Goal: Task Accomplishment & Management: Use online tool/utility

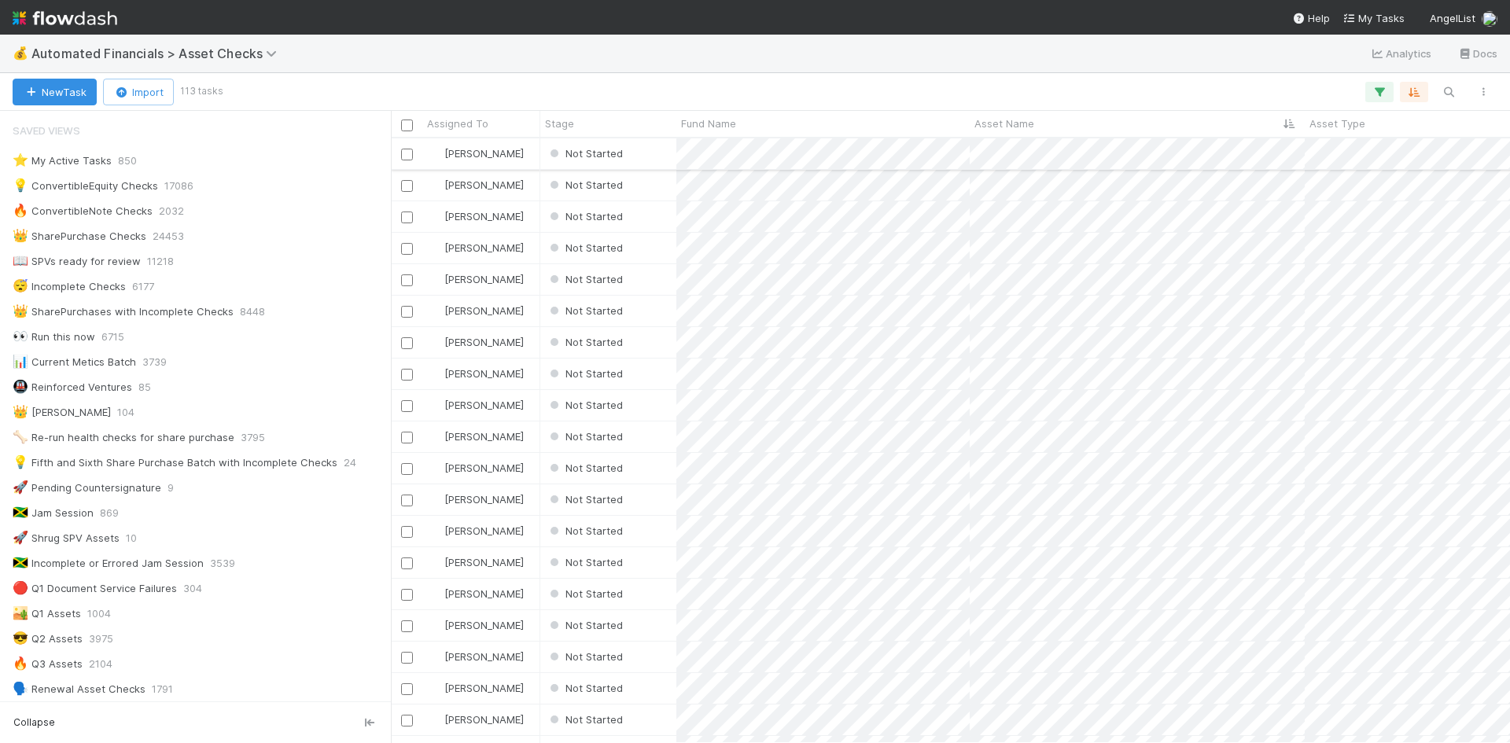
click at [662, 149] on div "Not Started" at bounding box center [608, 153] width 136 height 31
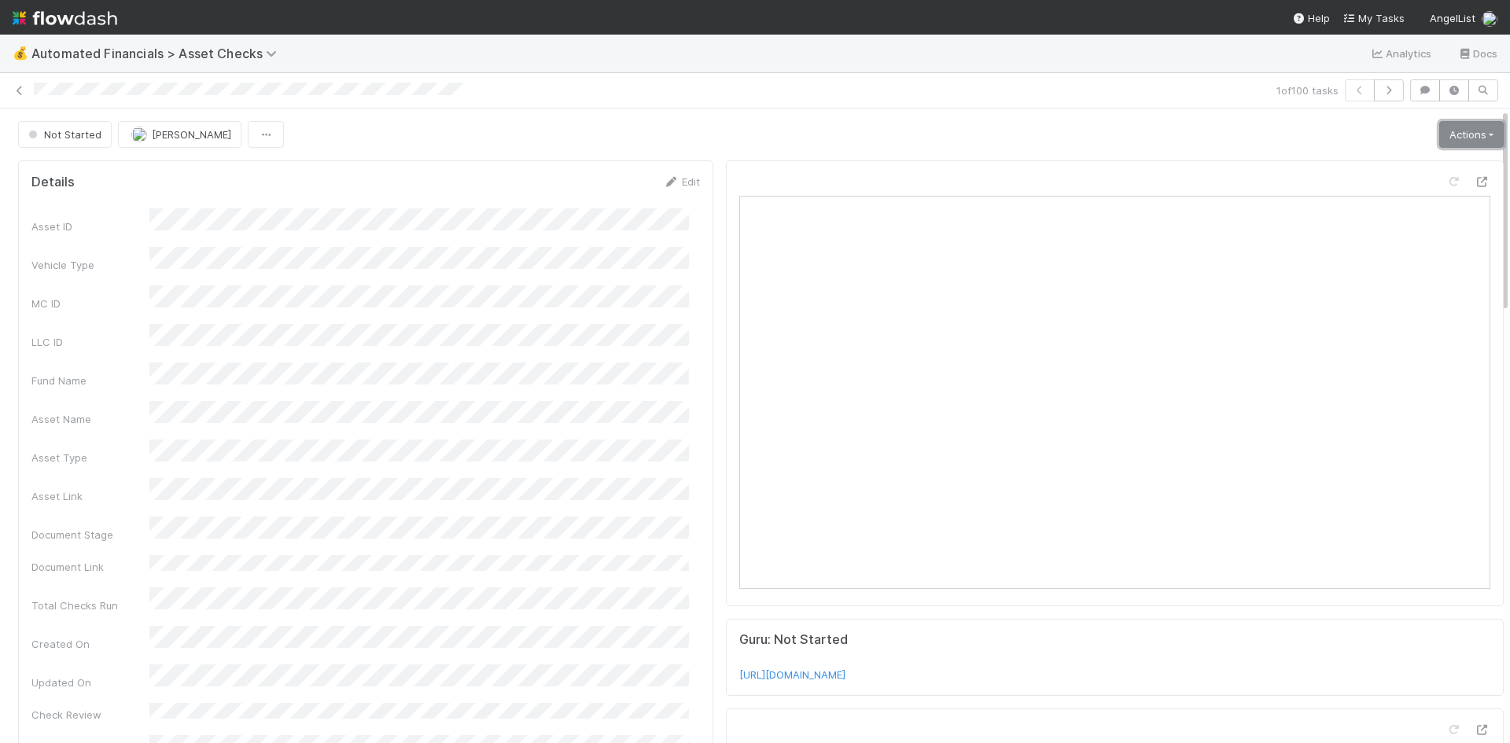
click at [1463, 136] on link "Actions" at bounding box center [1471, 134] width 64 height 27
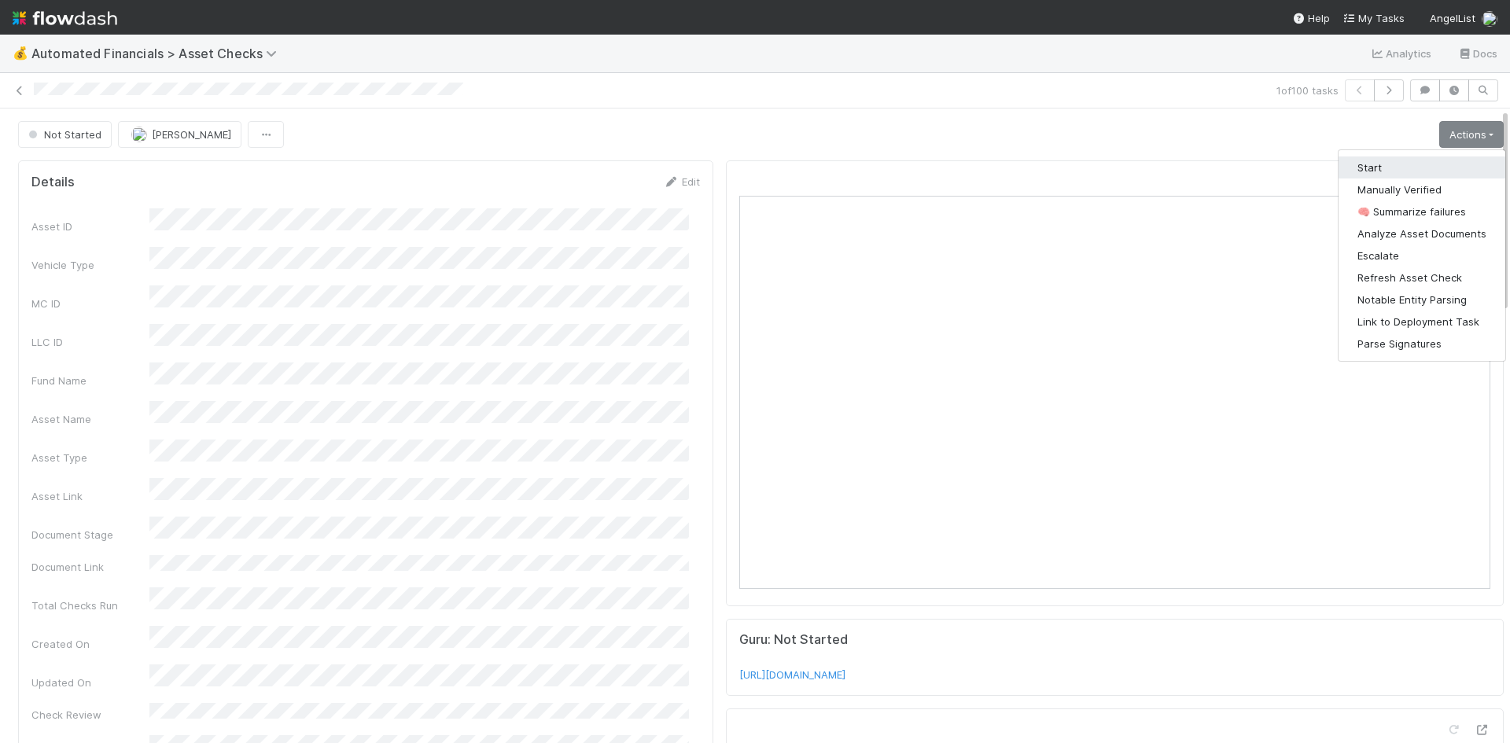
click at [1390, 165] on button "Start" at bounding box center [1421, 167] width 167 height 22
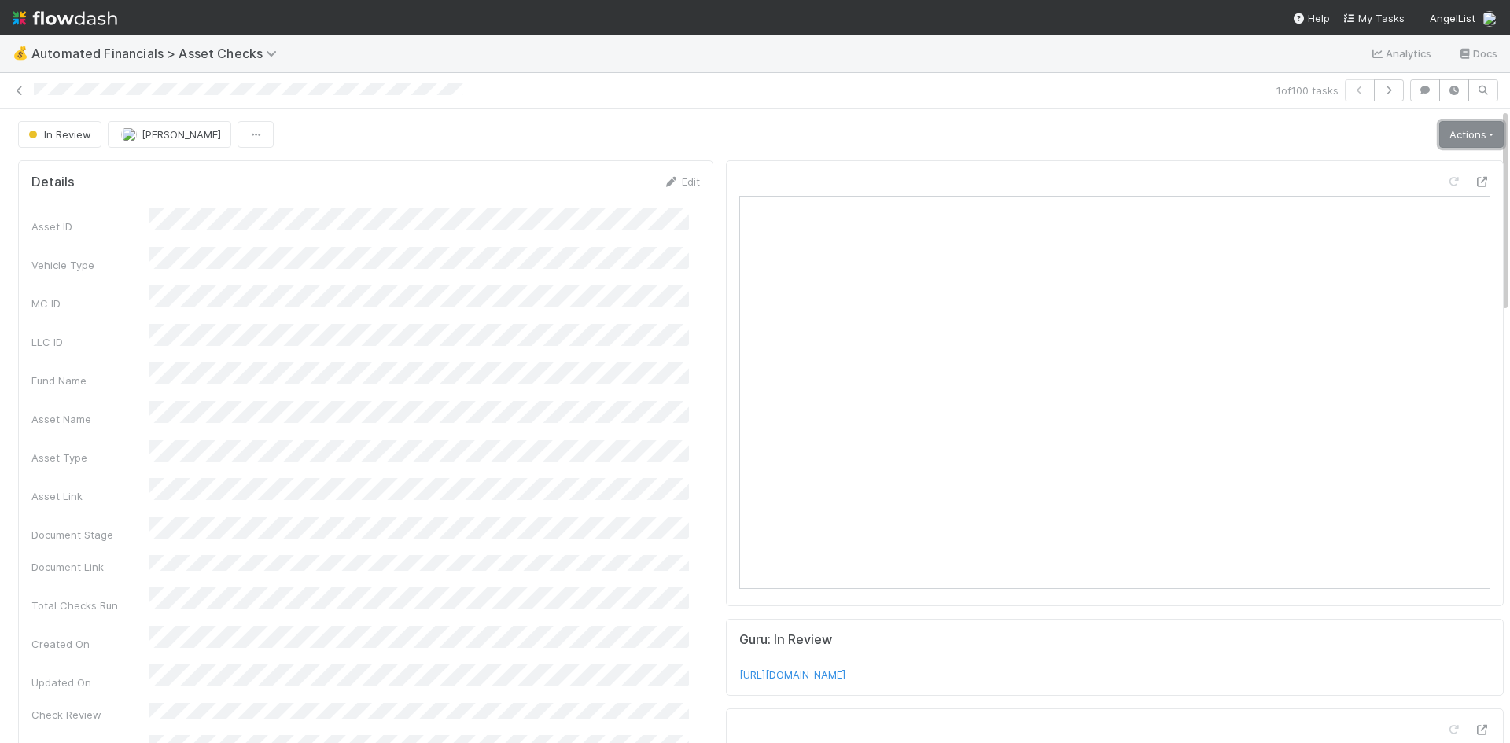
click at [1456, 137] on link "Actions" at bounding box center [1471, 134] width 64 height 27
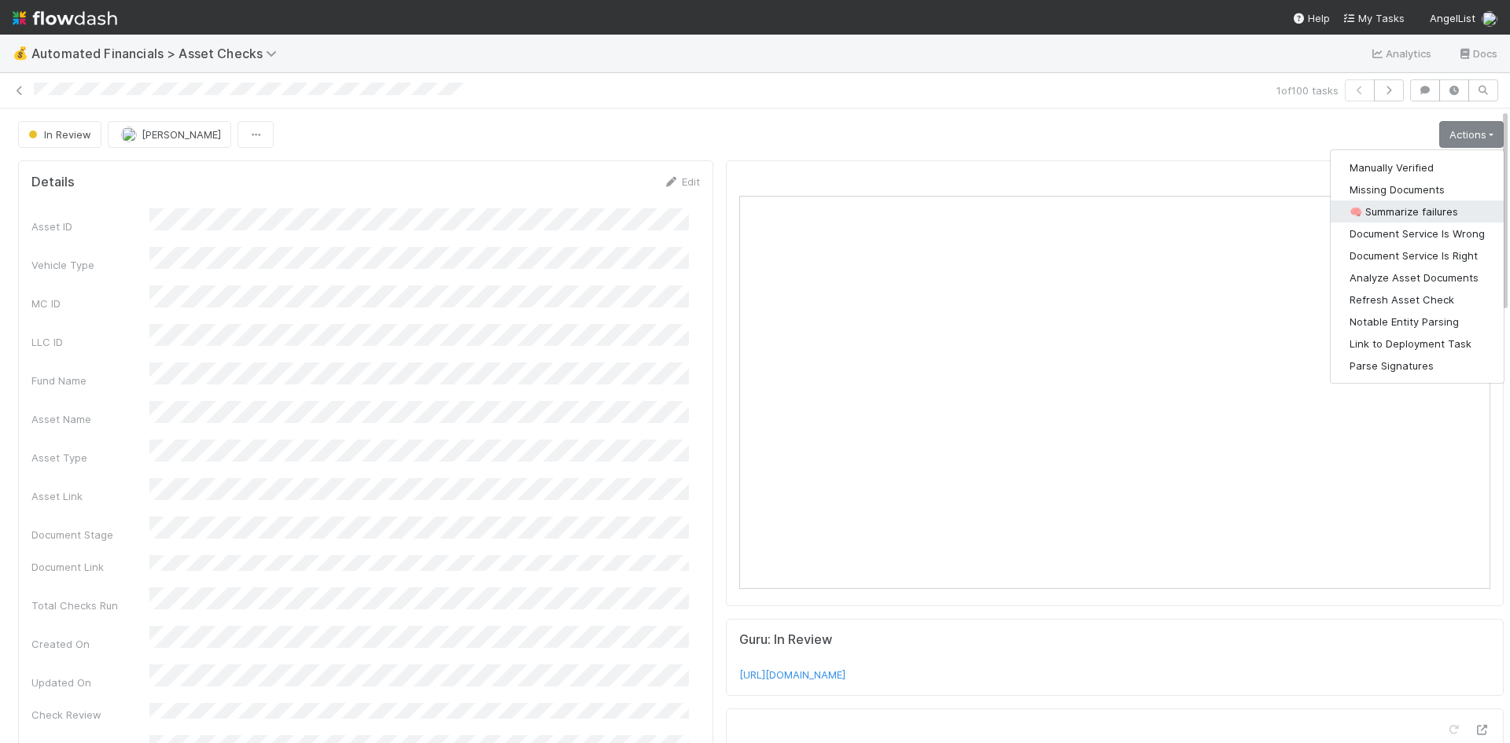
click at [1434, 203] on button "🧠 Summarize failures" at bounding box center [1417, 212] width 173 height 22
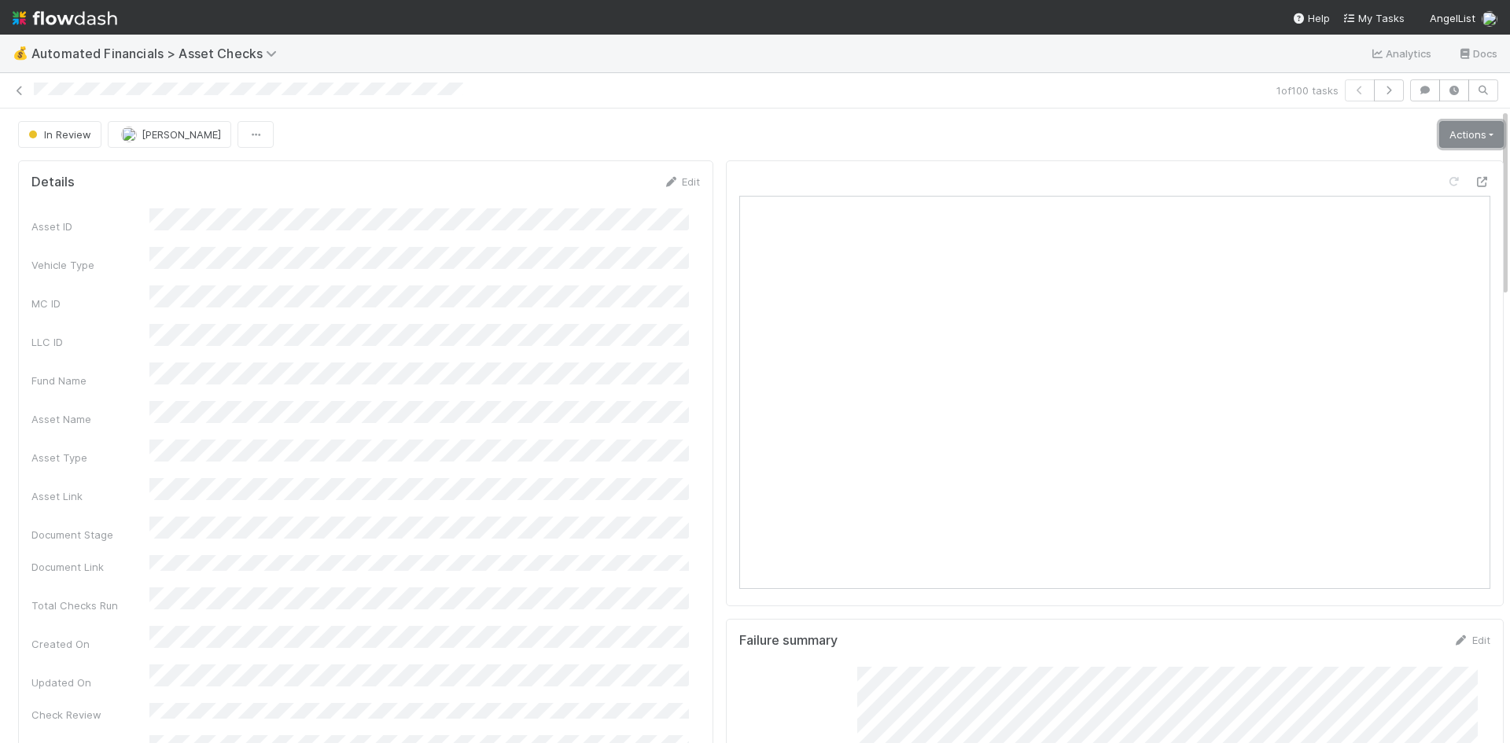
click at [1467, 126] on link "Actions" at bounding box center [1471, 134] width 64 height 27
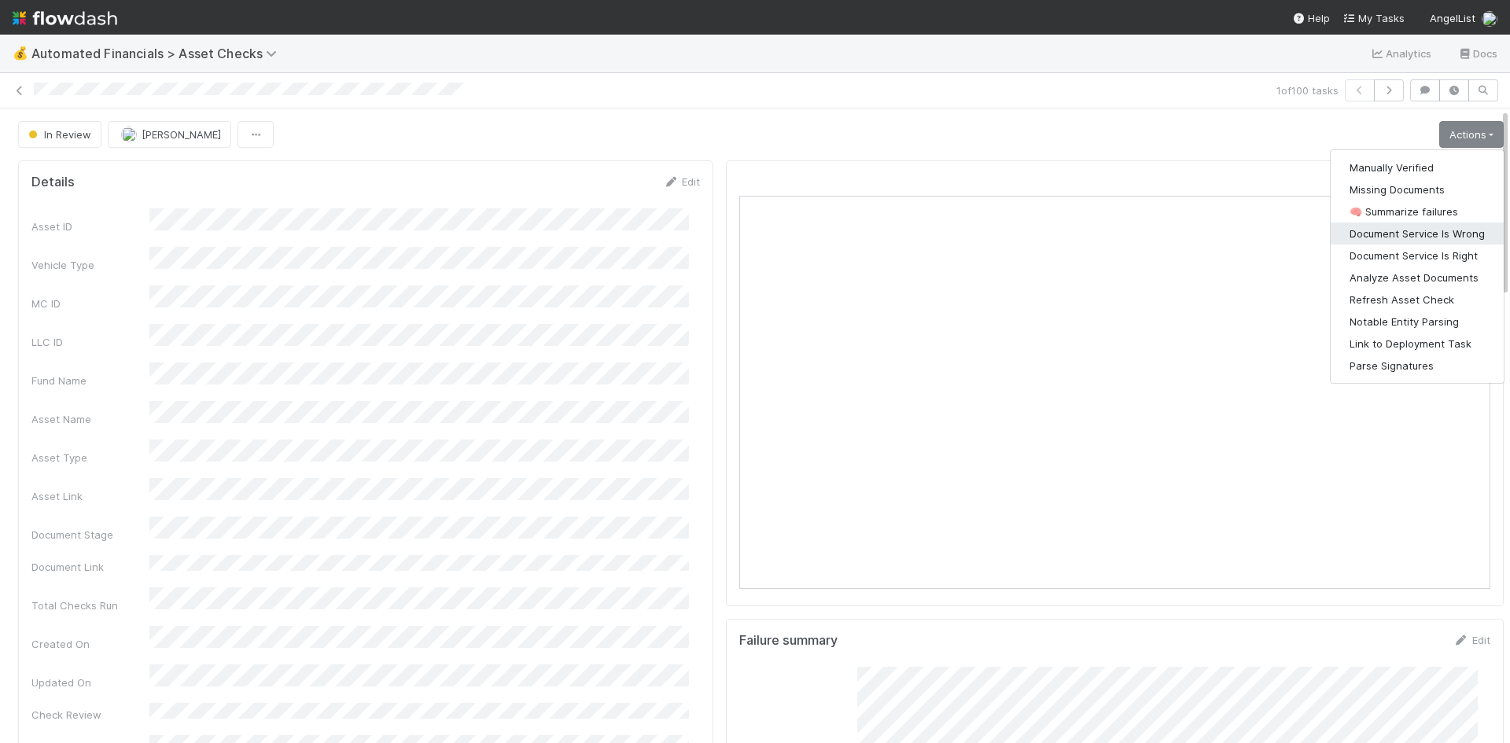
click at [1424, 236] on button "Document Service Is Wrong" at bounding box center [1417, 234] width 173 height 22
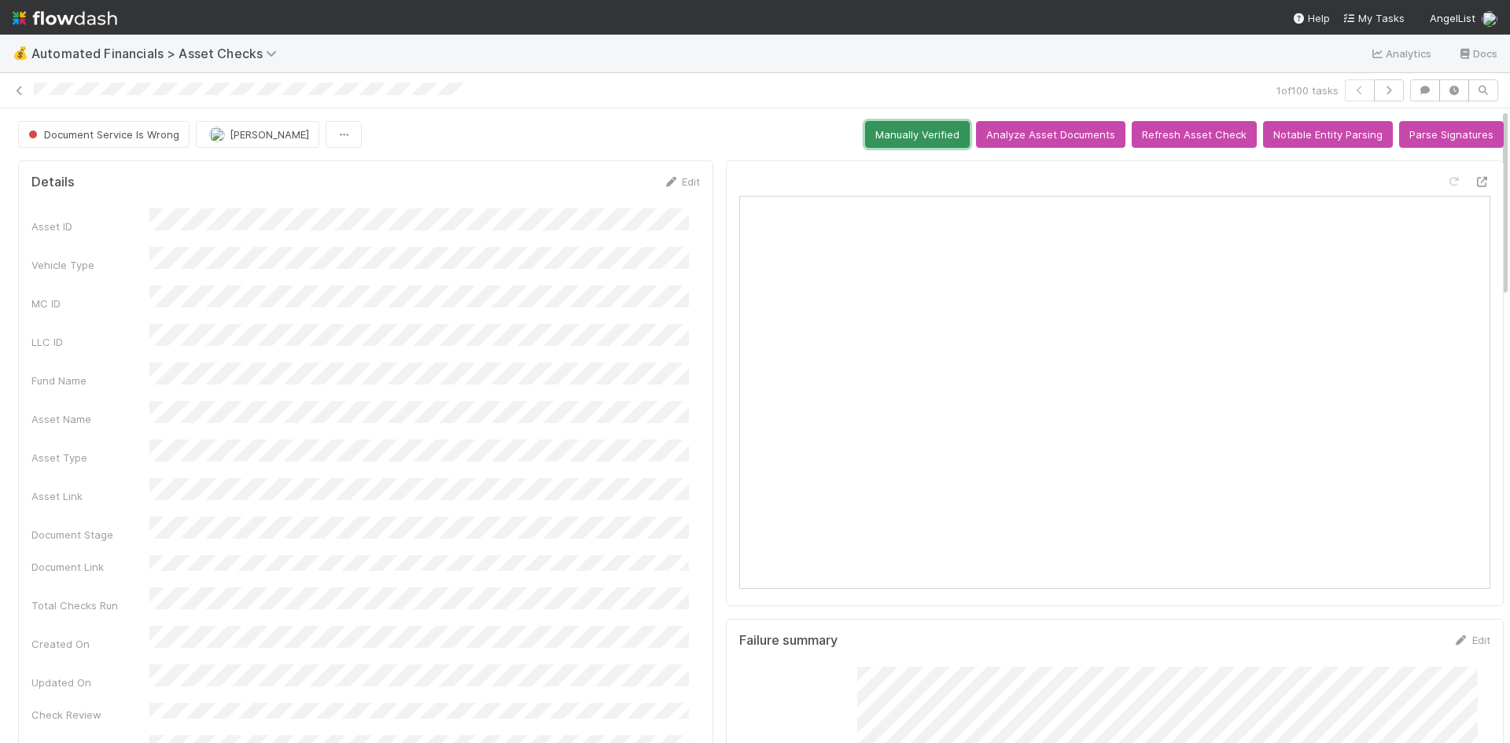
click at [900, 123] on button "Manually Verified" at bounding box center [917, 134] width 105 height 27
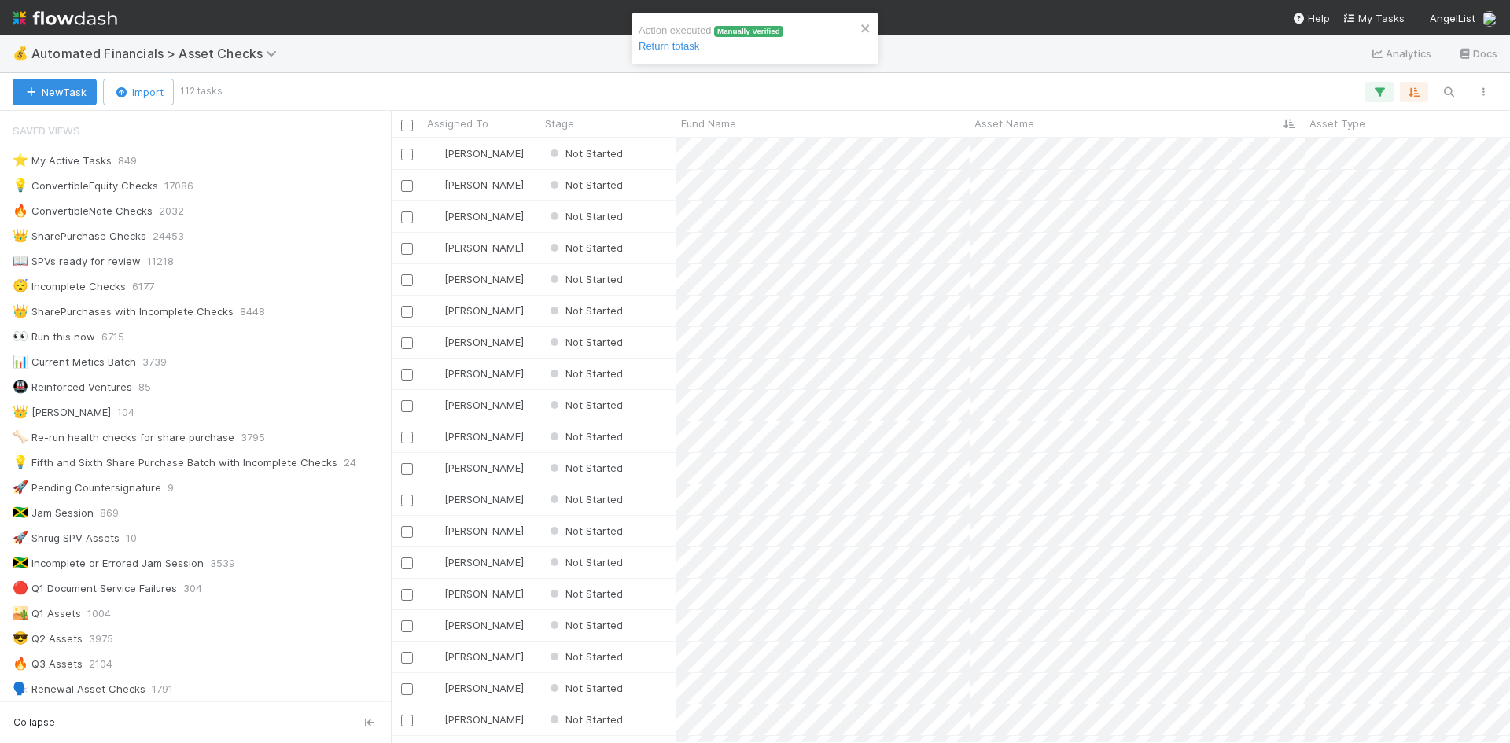
scroll to position [593, 1107]
click at [494, 37] on div "💰 Automated Financials > Asset Checks Analytics Docs" at bounding box center [755, 54] width 1510 height 38
click at [663, 161] on div "Not Started" at bounding box center [608, 153] width 136 height 31
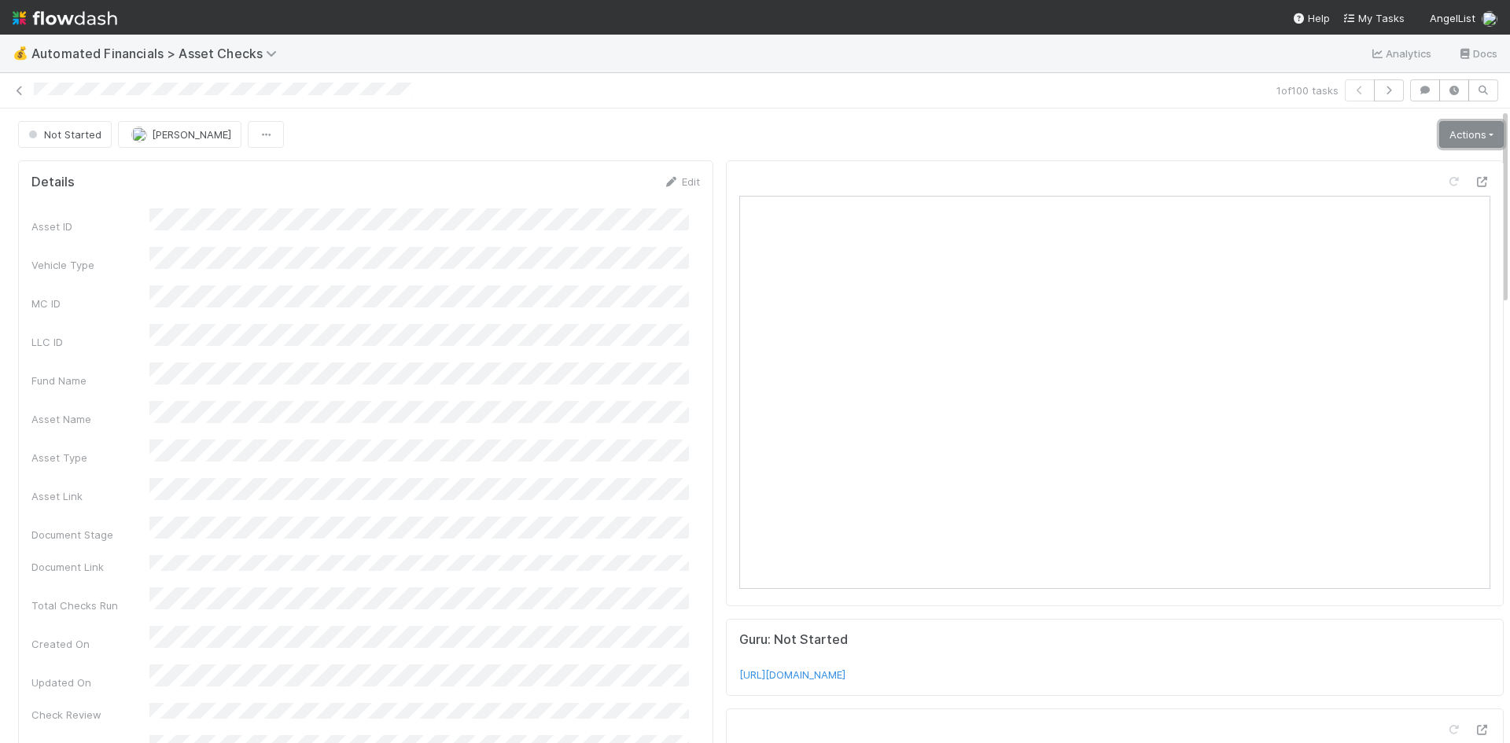
drag, startPoint x: 1438, startPoint y: 127, endPoint x: 1429, endPoint y: 142, distance: 18.3
click at [1439, 127] on link "Actions" at bounding box center [1471, 134] width 64 height 27
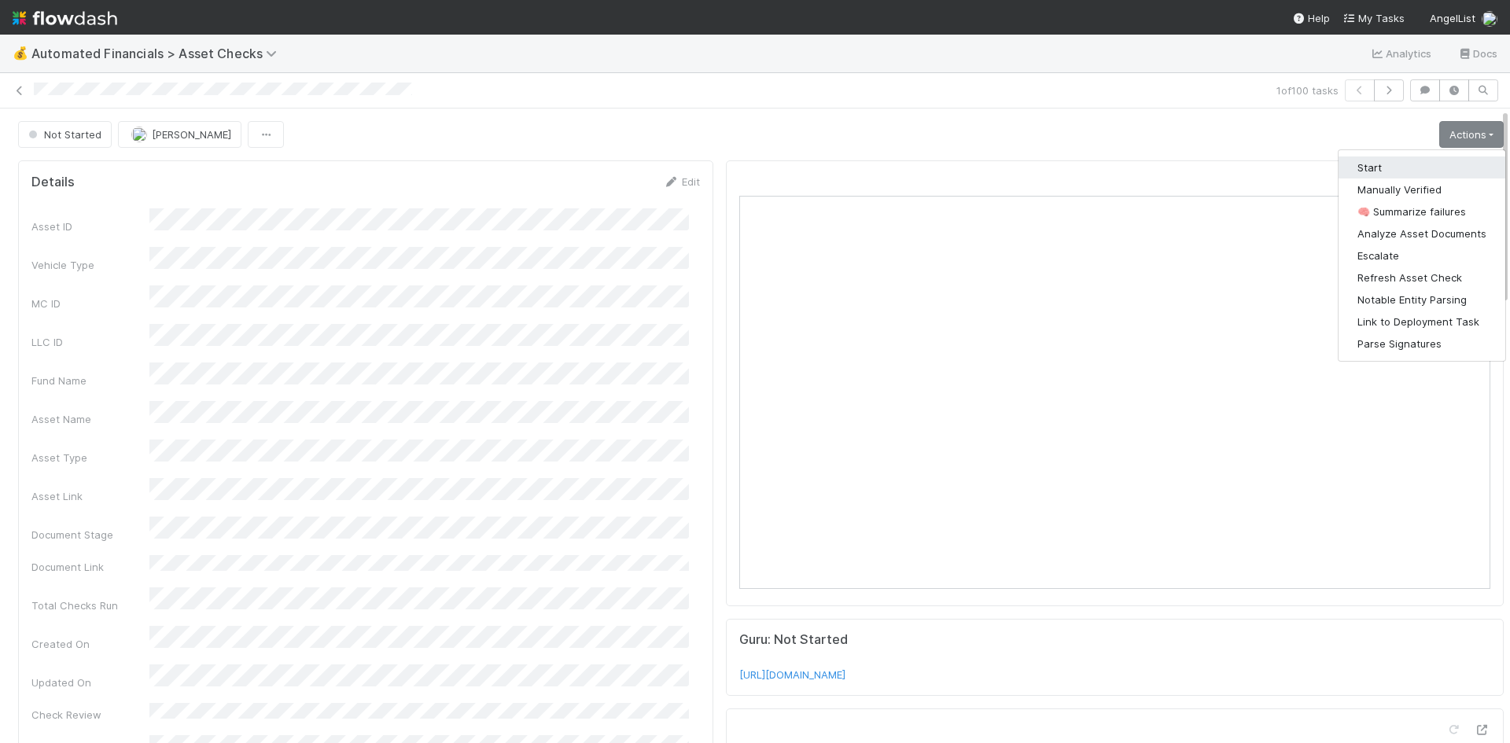
click at [1406, 165] on button "Start" at bounding box center [1421, 167] width 167 height 22
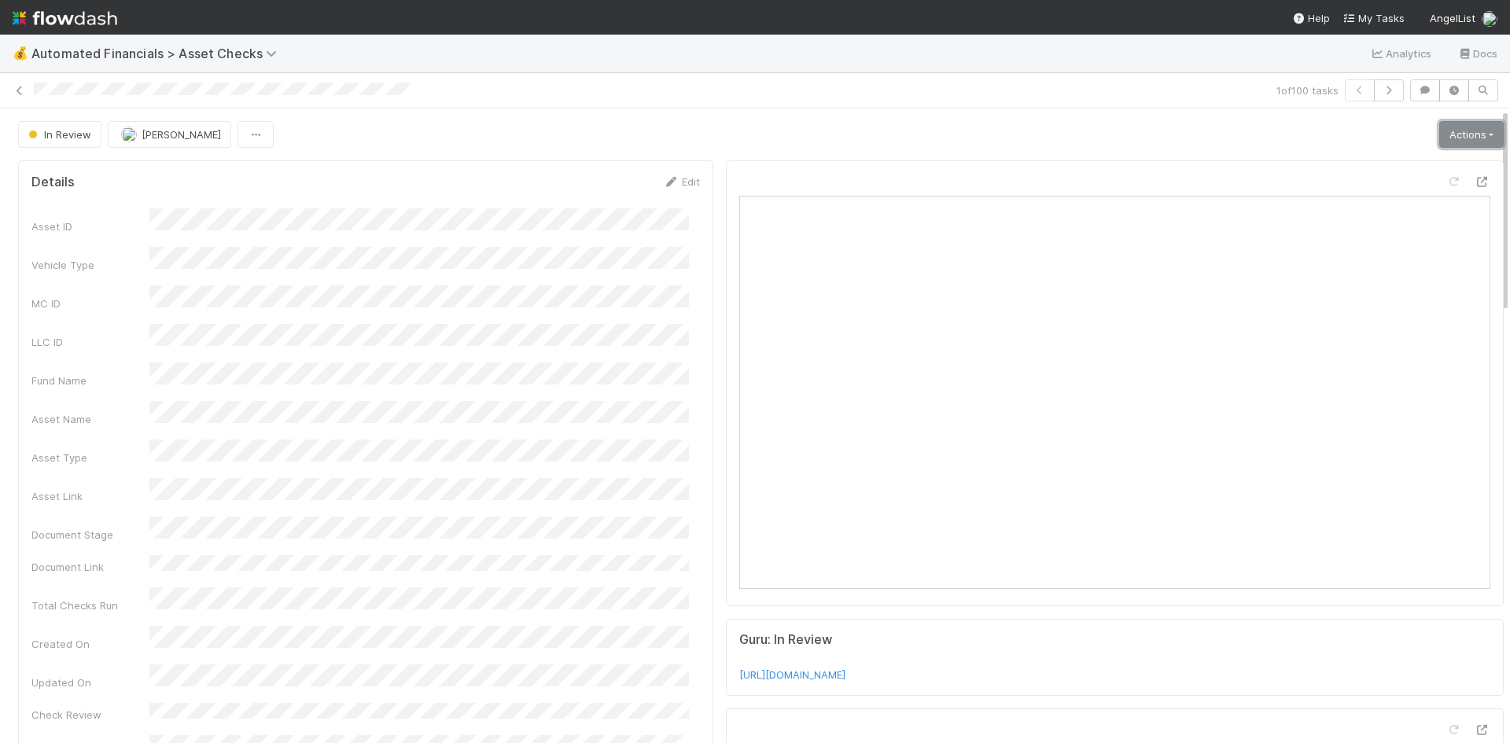
click at [1444, 133] on link "Actions" at bounding box center [1471, 134] width 64 height 27
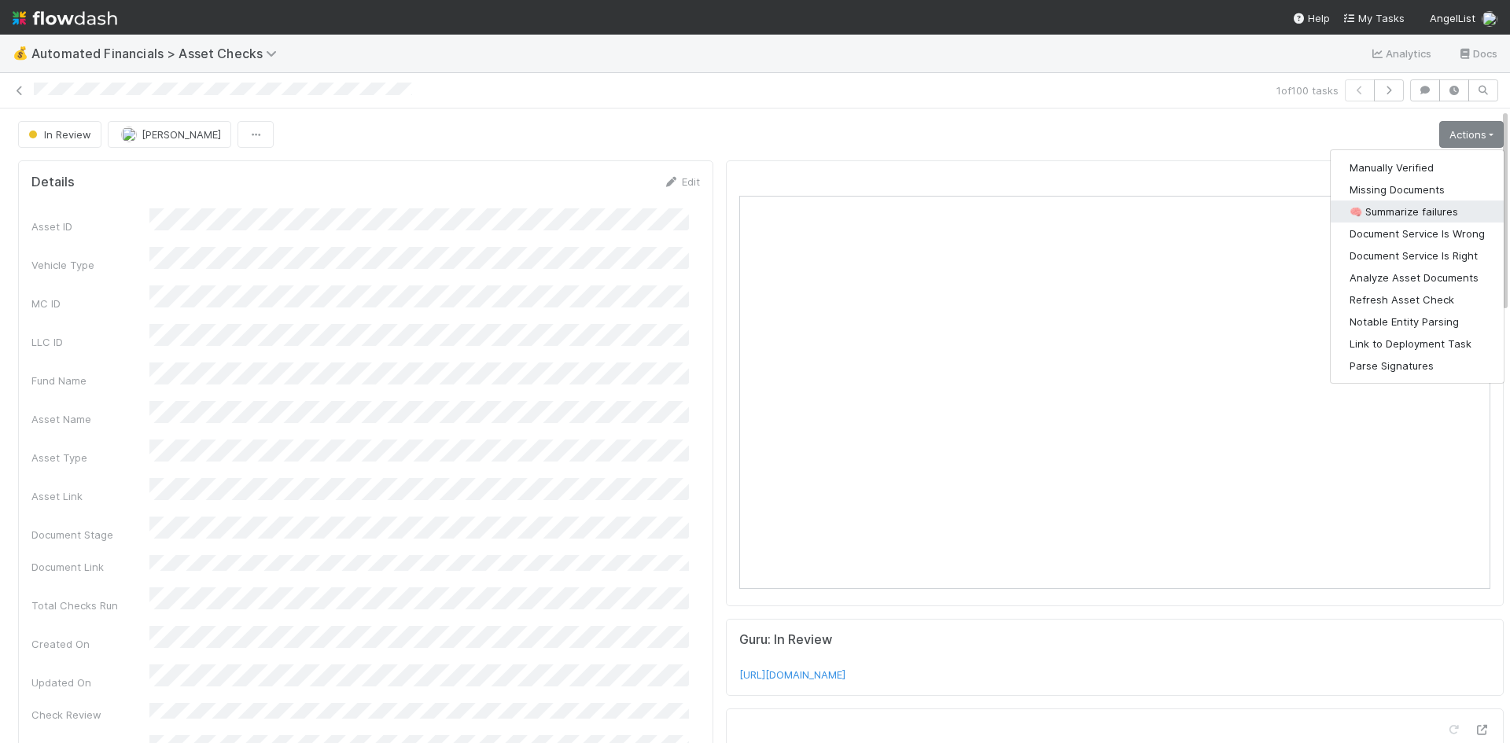
click at [1431, 205] on button "🧠 Summarize failures" at bounding box center [1417, 212] width 173 height 22
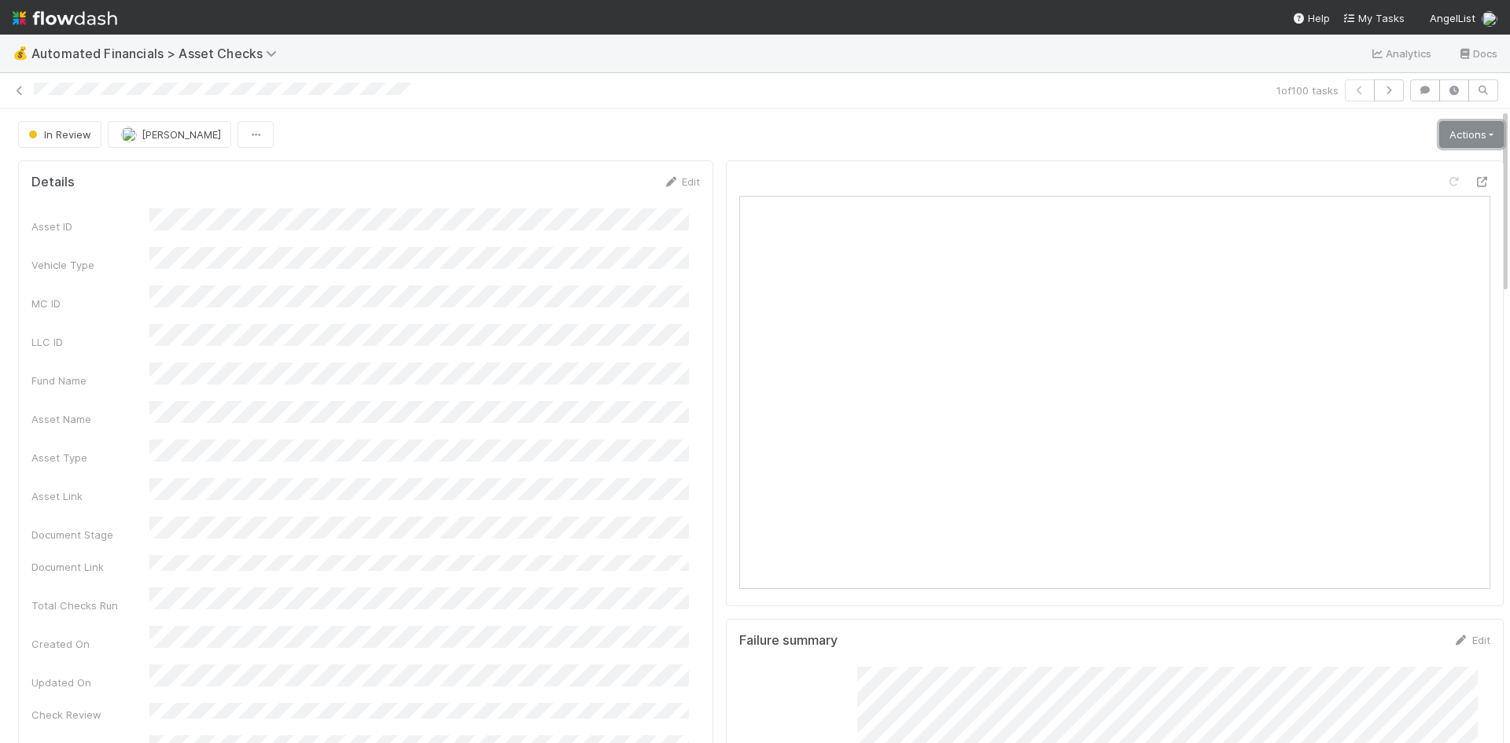
click at [1459, 135] on link "Actions" at bounding box center [1471, 134] width 64 height 27
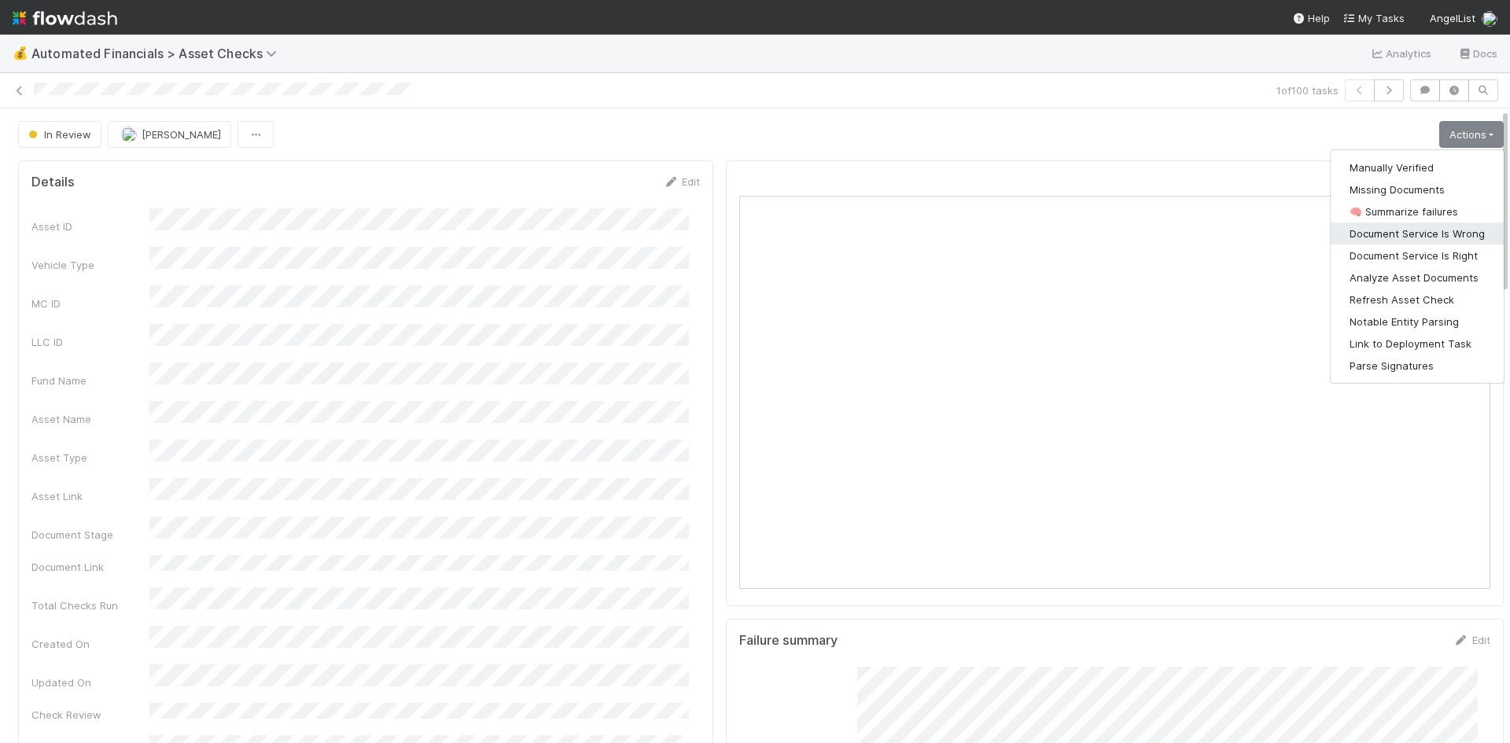
click at [1420, 234] on button "Document Service Is Wrong" at bounding box center [1417, 234] width 173 height 22
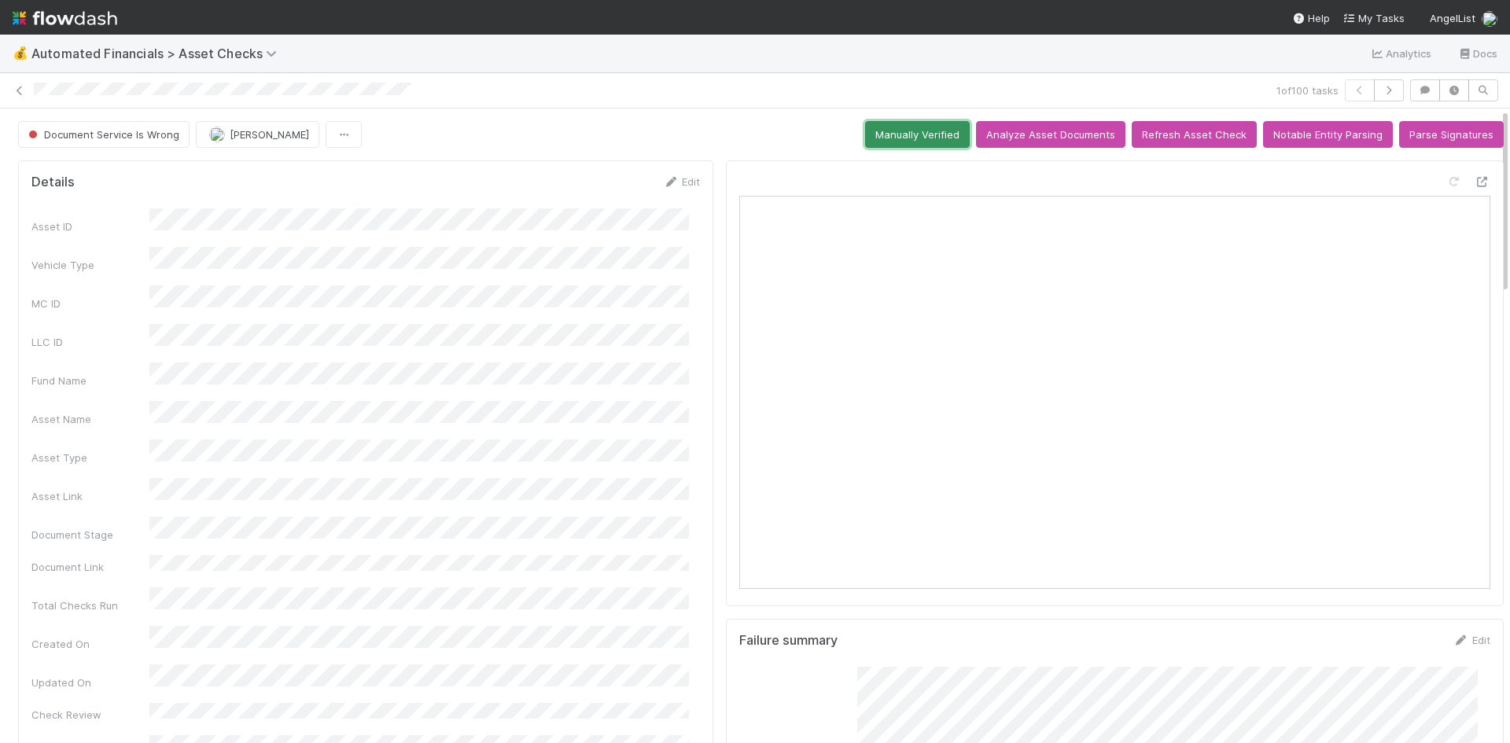
click at [904, 134] on button "Manually Verified" at bounding box center [917, 134] width 105 height 27
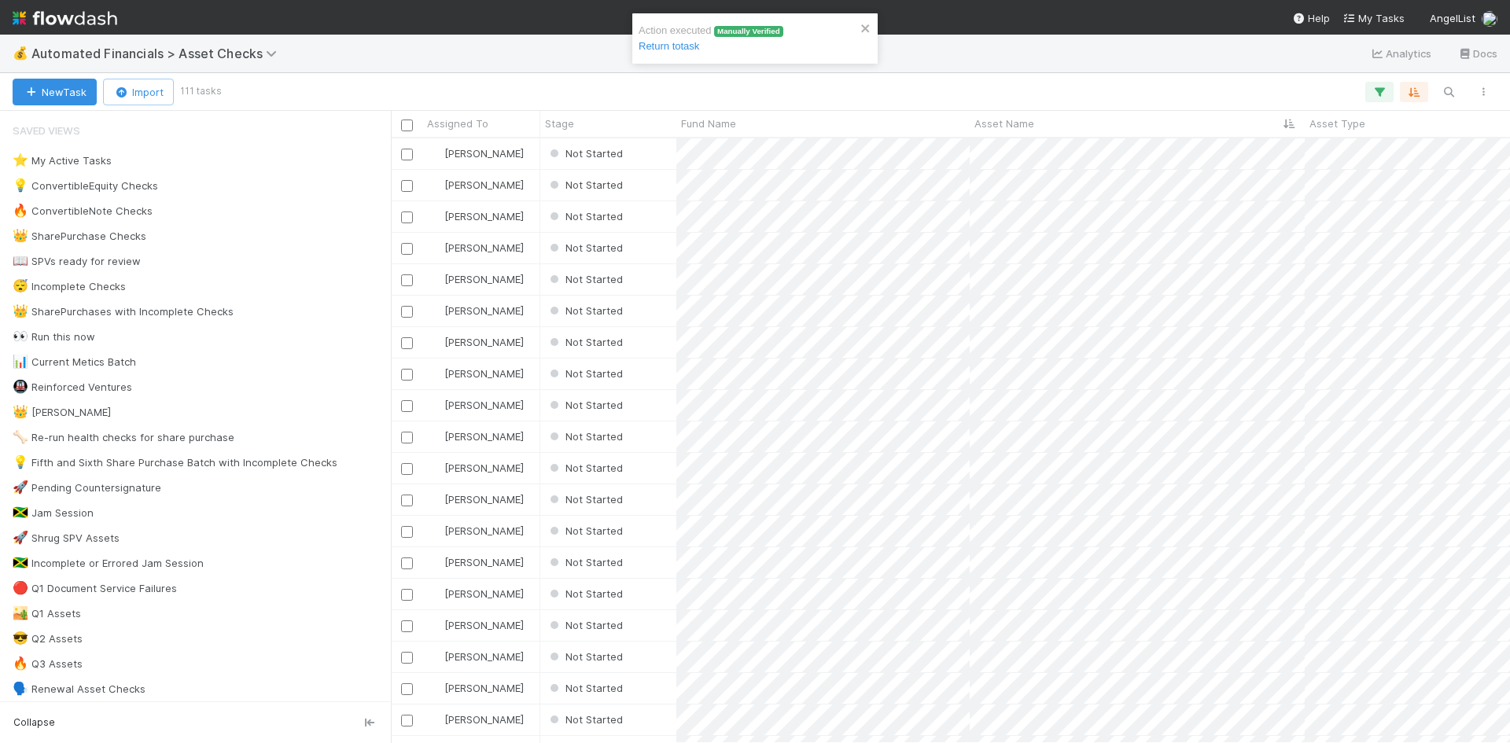
scroll to position [593, 1107]
click at [655, 158] on div "Not Started" at bounding box center [608, 153] width 136 height 31
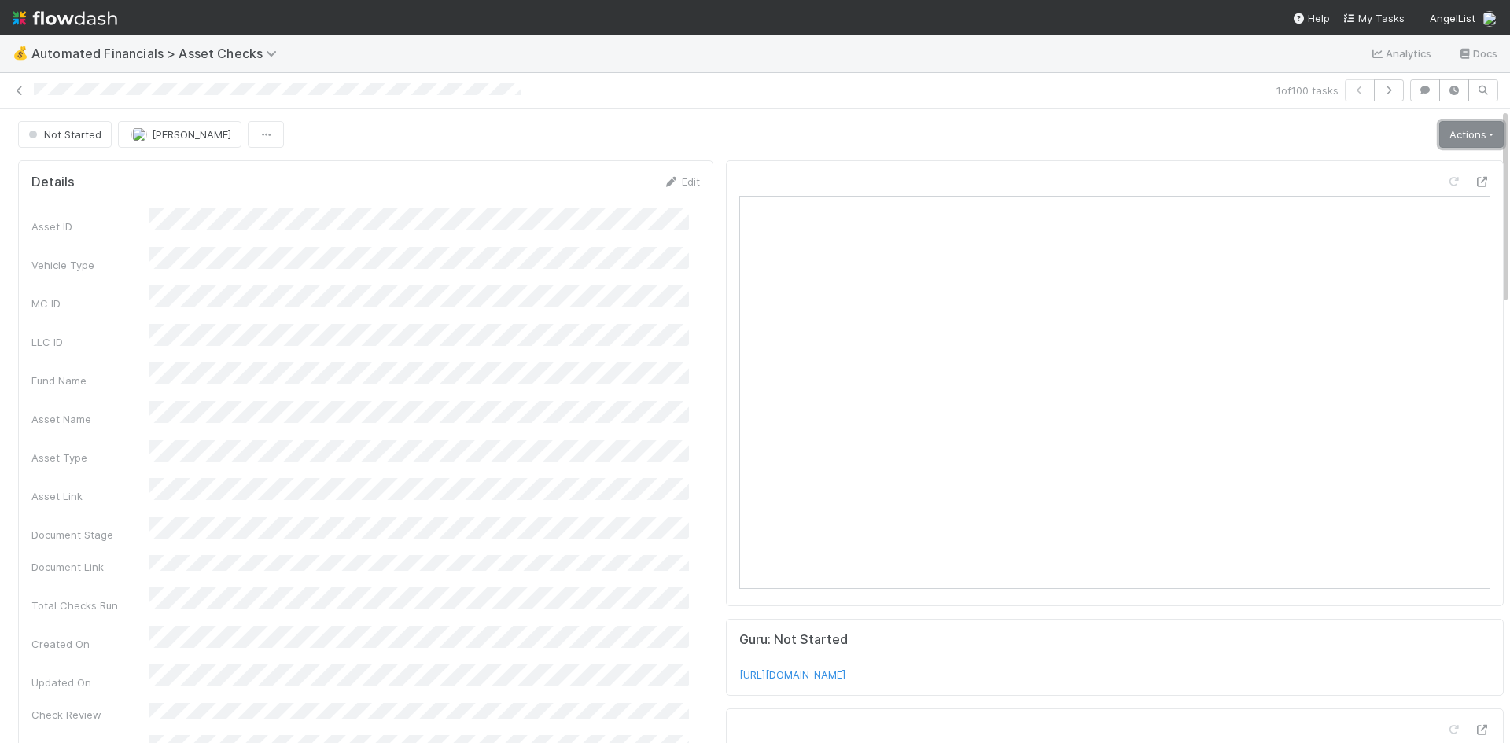
click at [1447, 132] on link "Actions" at bounding box center [1471, 134] width 64 height 27
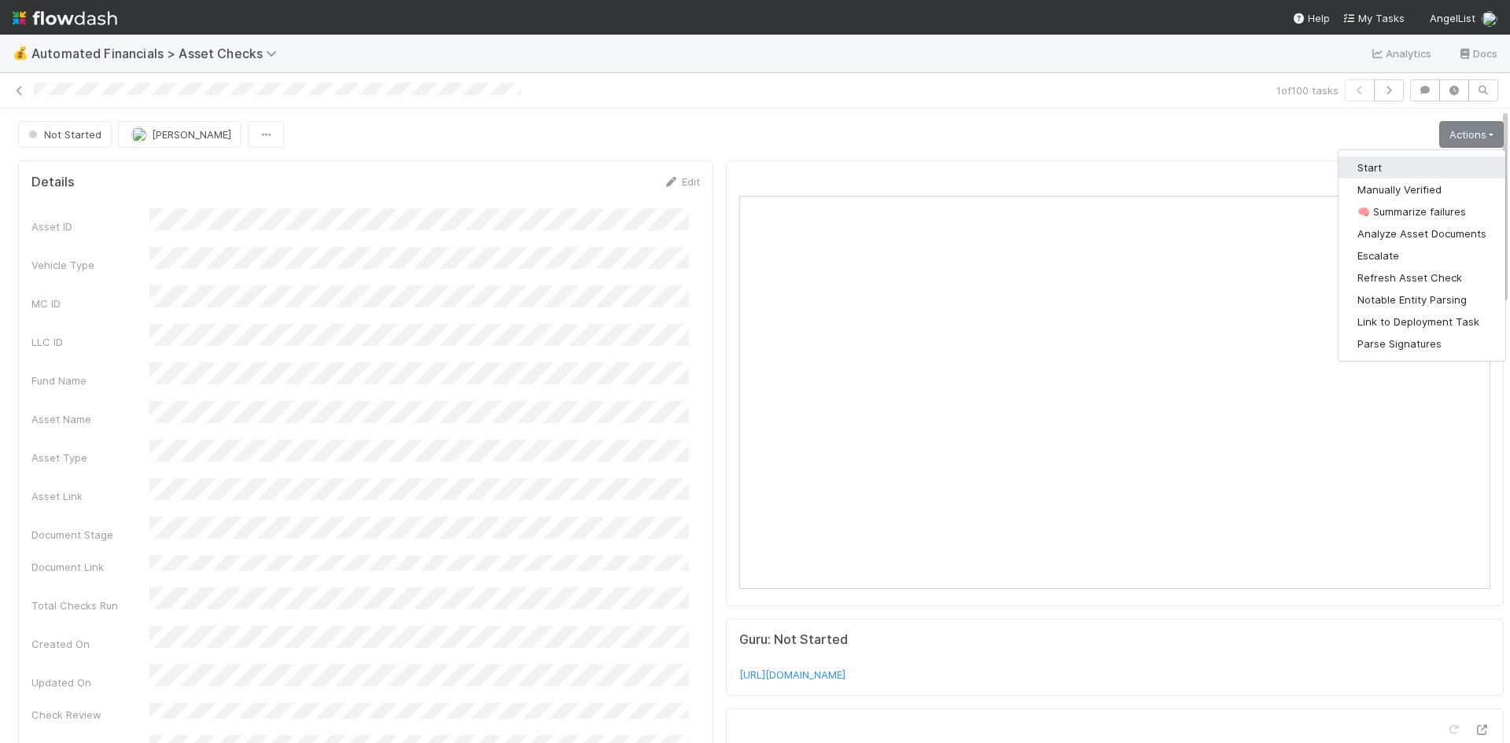
click at [1427, 159] on button "Start" at bounding box center [1421, 167] width 167 height 22
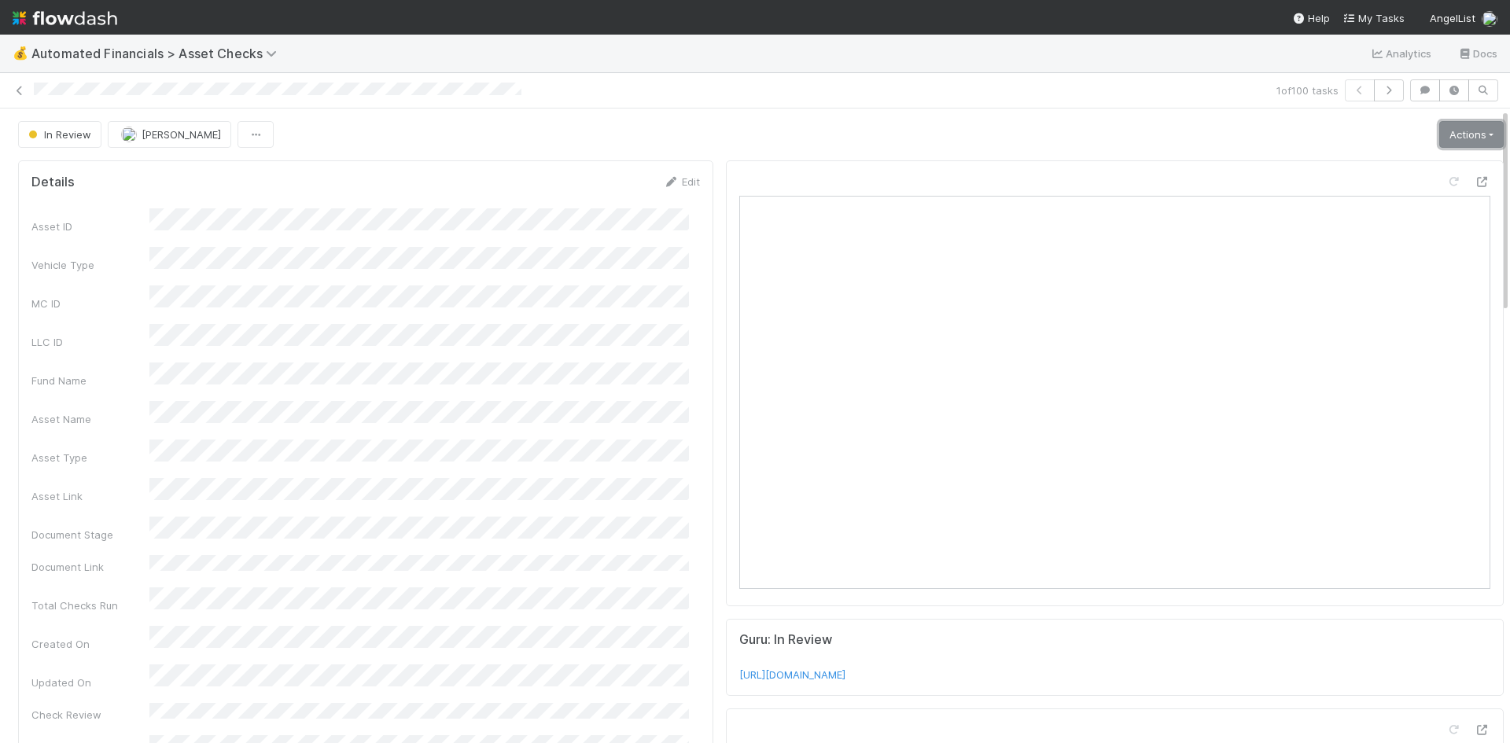
click at [1447, 131] on link "Actions" at bounding box center [1471, 134] width 64 height 27
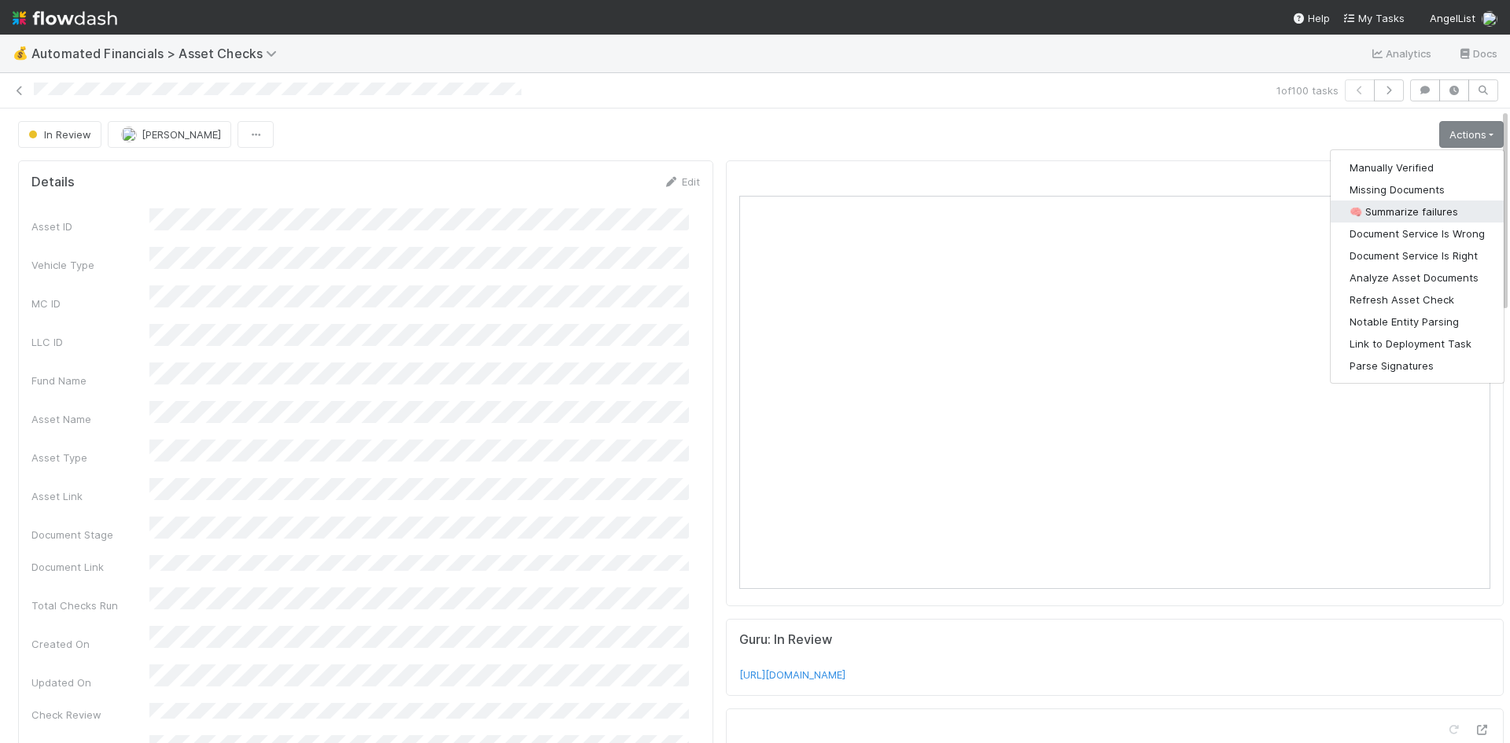
click at [1418, 210] on button "🧠 Summarize failures" at bounding box center [1417, 212] width 173 height 22
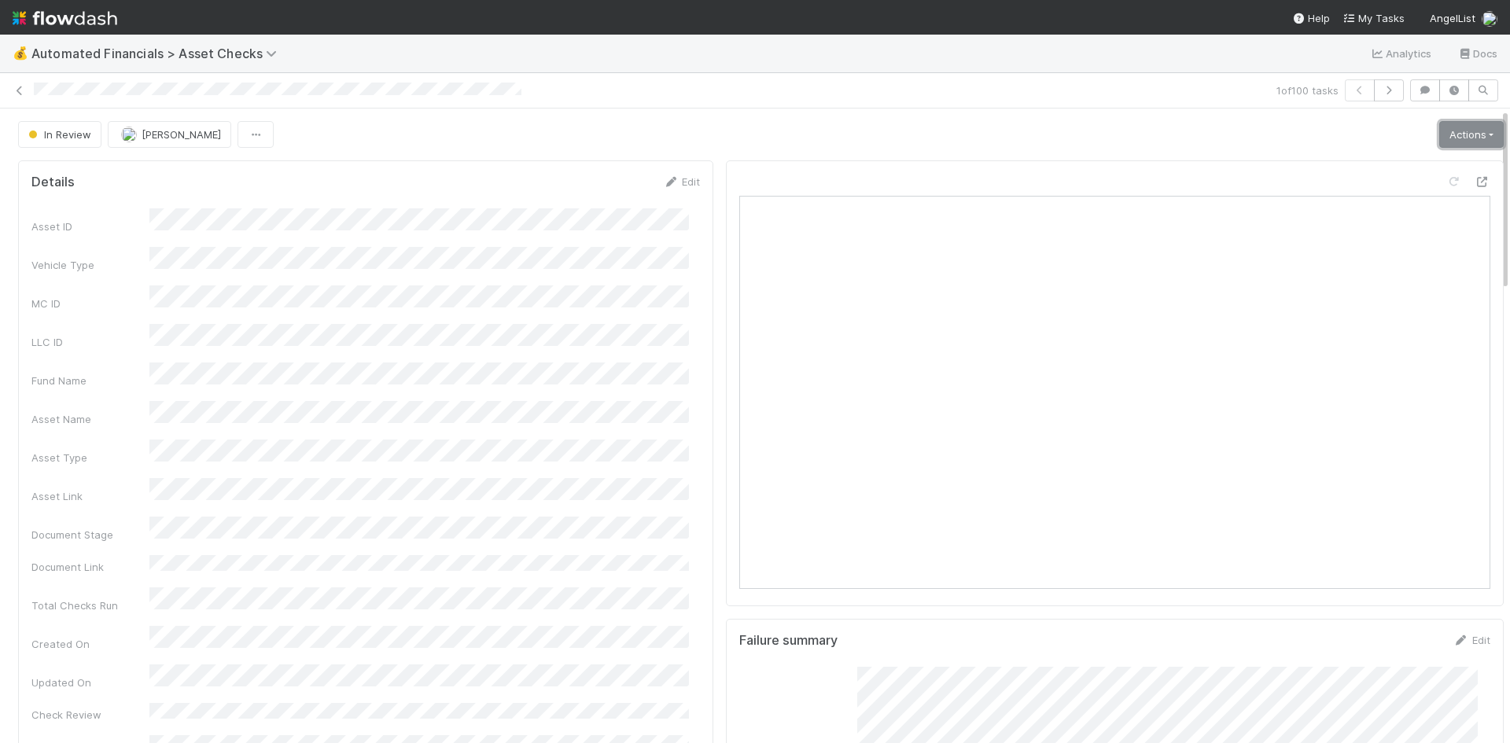
click at [1449, 126] on link "Actions" at bounding box center [1471, 134] width 64 height 27
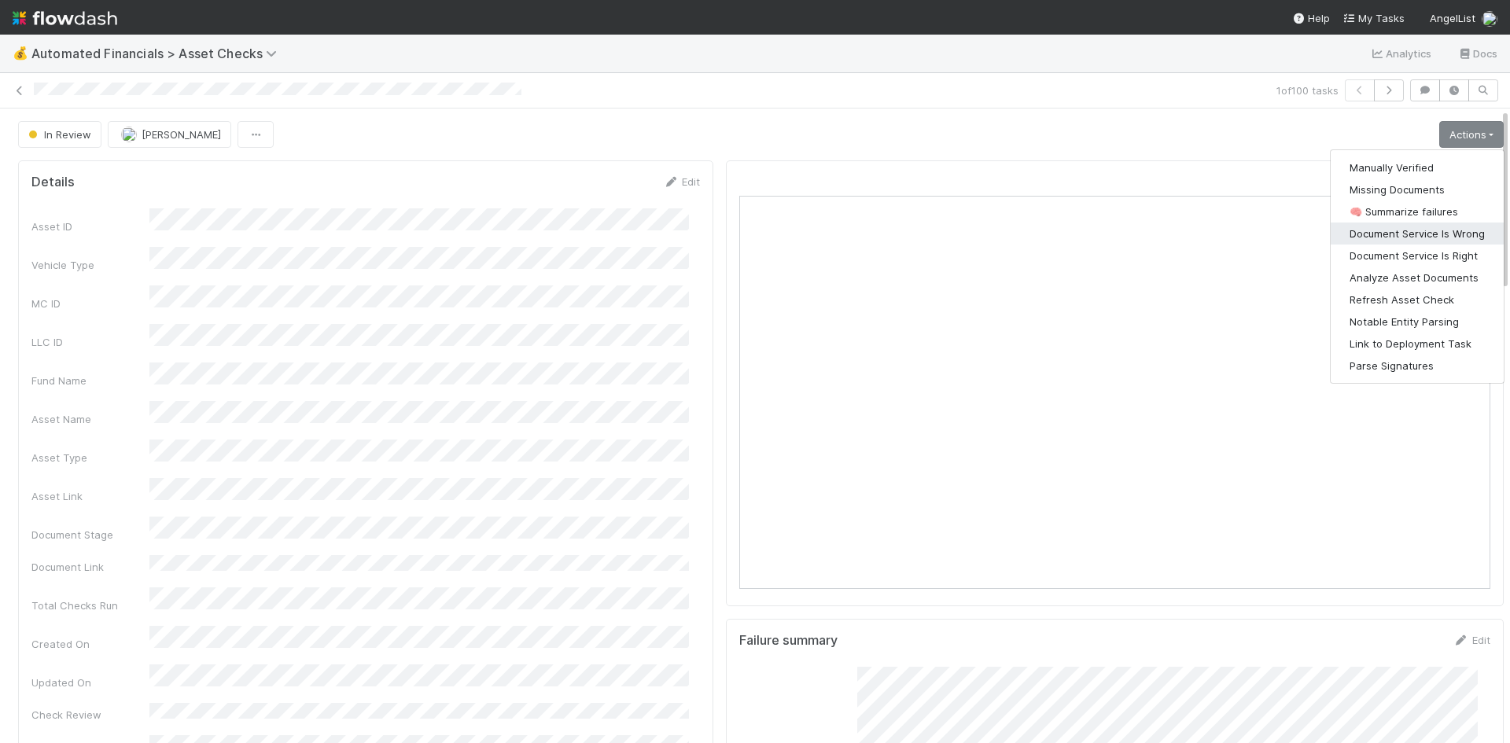
drag, startPoint x: 1430, startPoint y: 235, endPoint x: 1491, endPoint y: 247, distance: 61.7
click at [1430, 235] on button "Document Service Is Wrong" at bounding box center [1417, 234] width 173 height 22
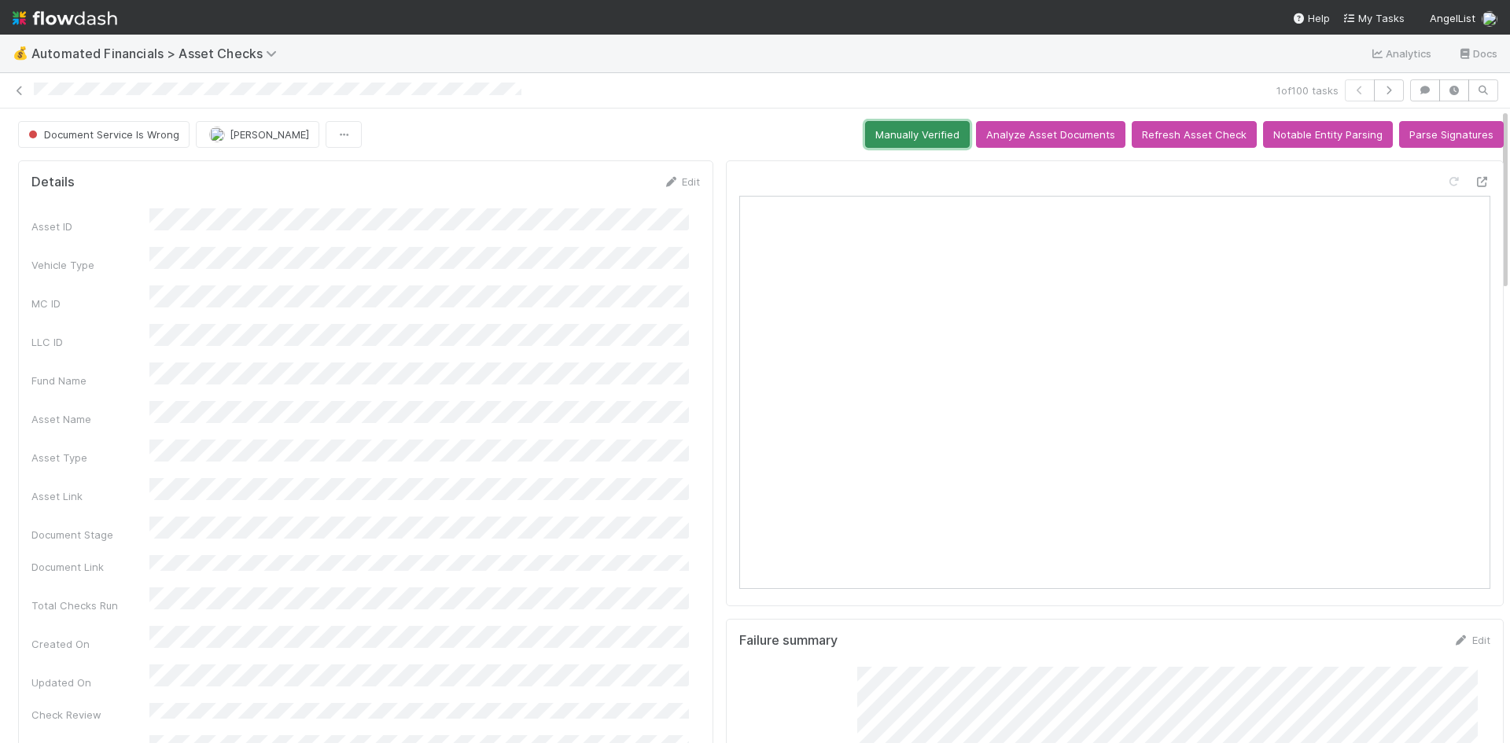
click at [910, 131] on button "Manually Verified" at bounding box center [917, 134] width 105 height 27
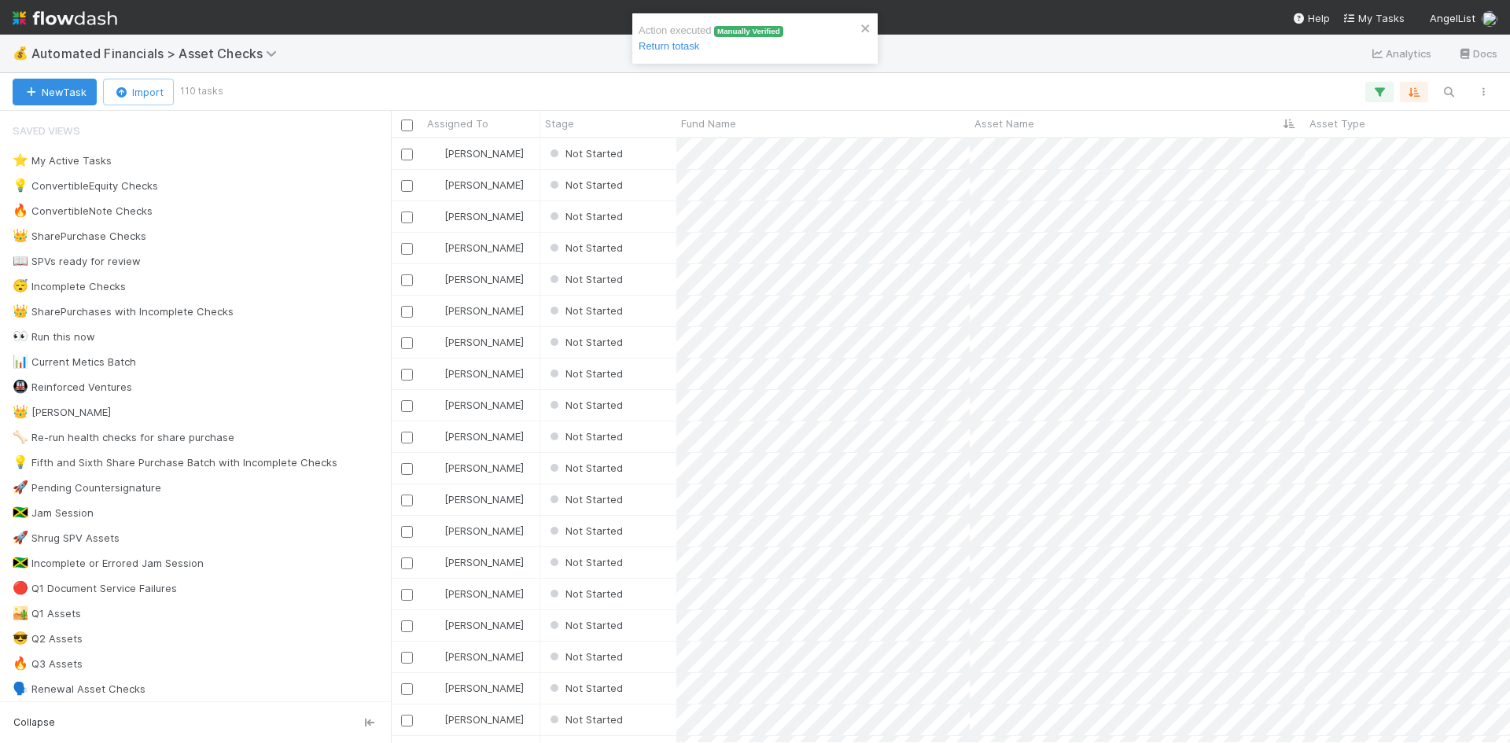
scroll to position [593, 1107]
click at [663, 158] on div "Not Started" at bounding box center [608, 153] width 136 height 31
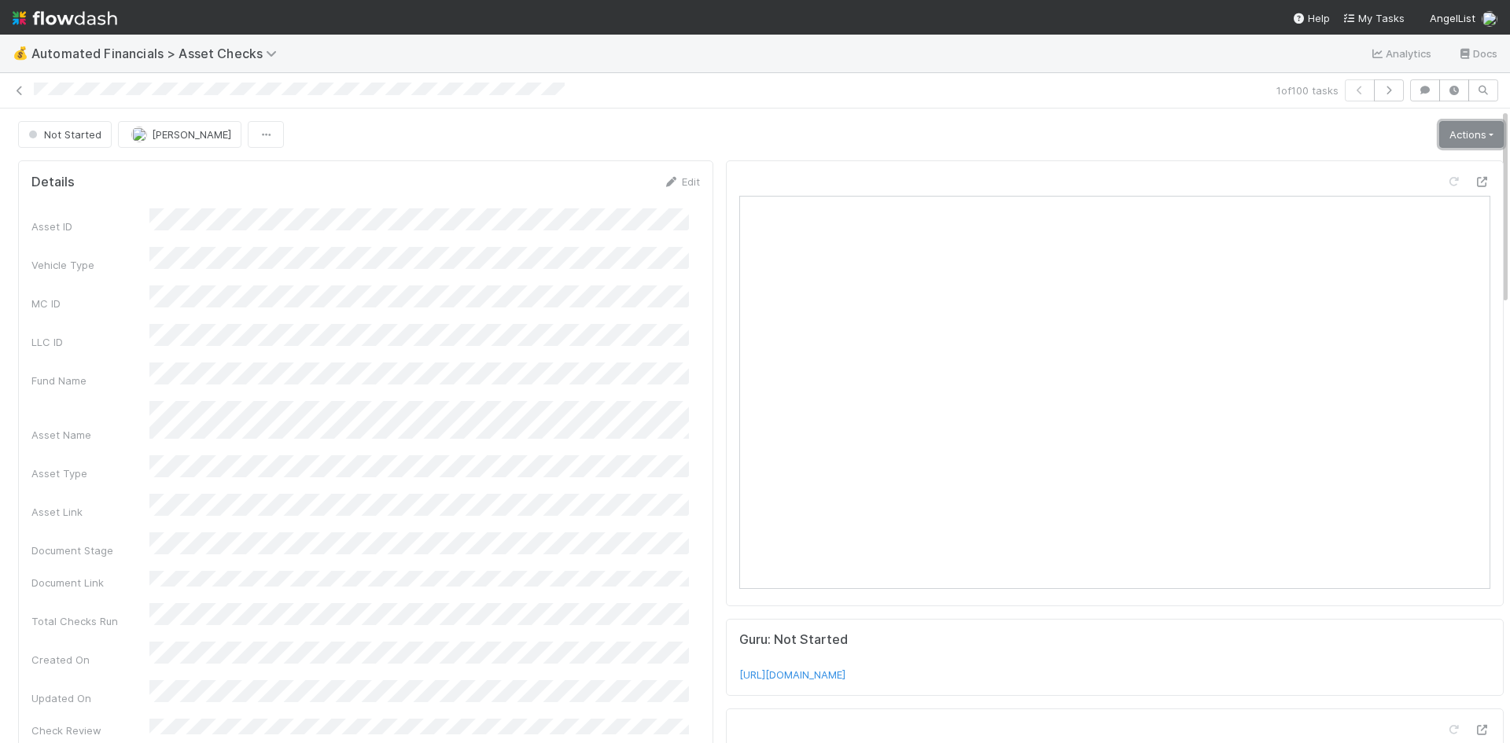
click at [1441, 123] on link "Actions" at bounding box center [1471, 134] width 64 height 27
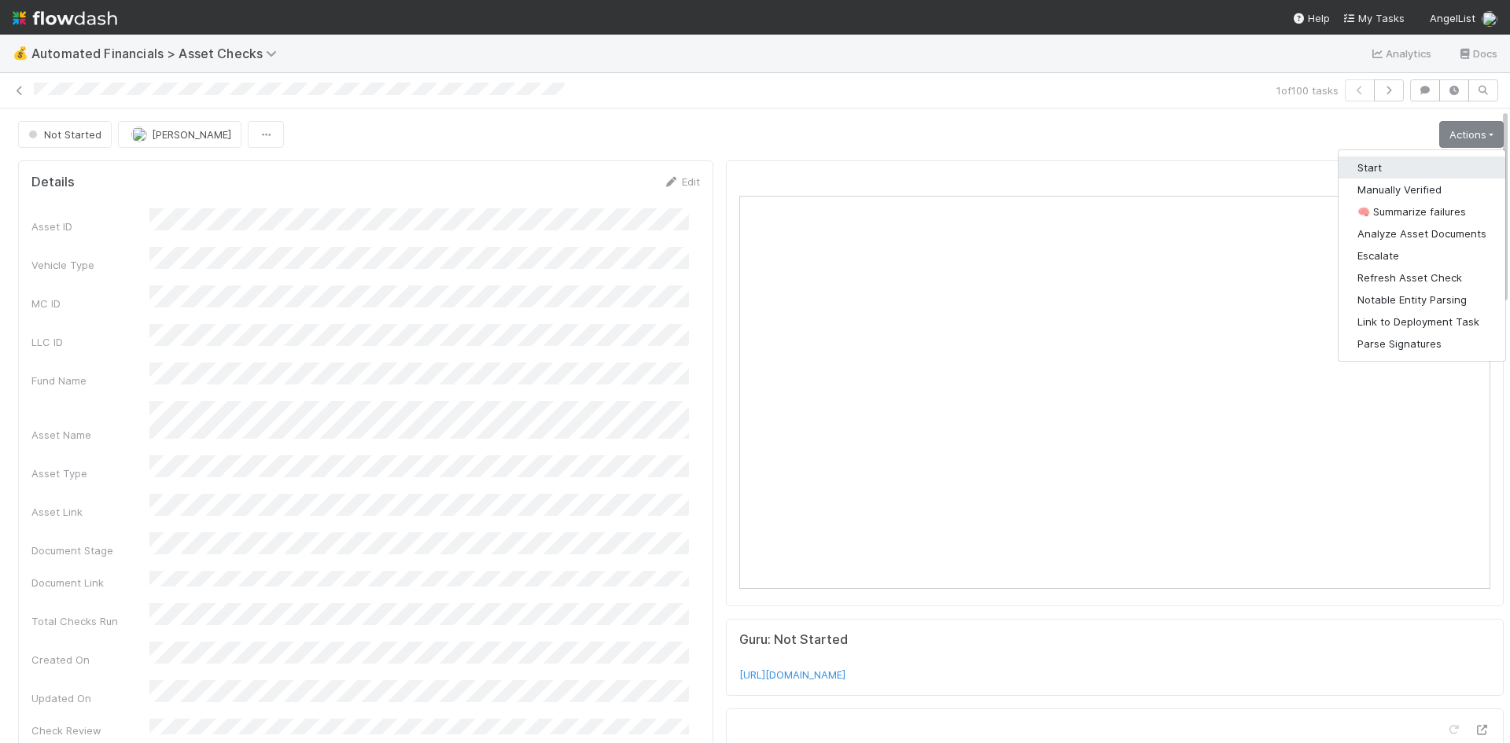
click at [1411, 166] on button "Start" at bounding box center [1421, 167] width 167 height 22
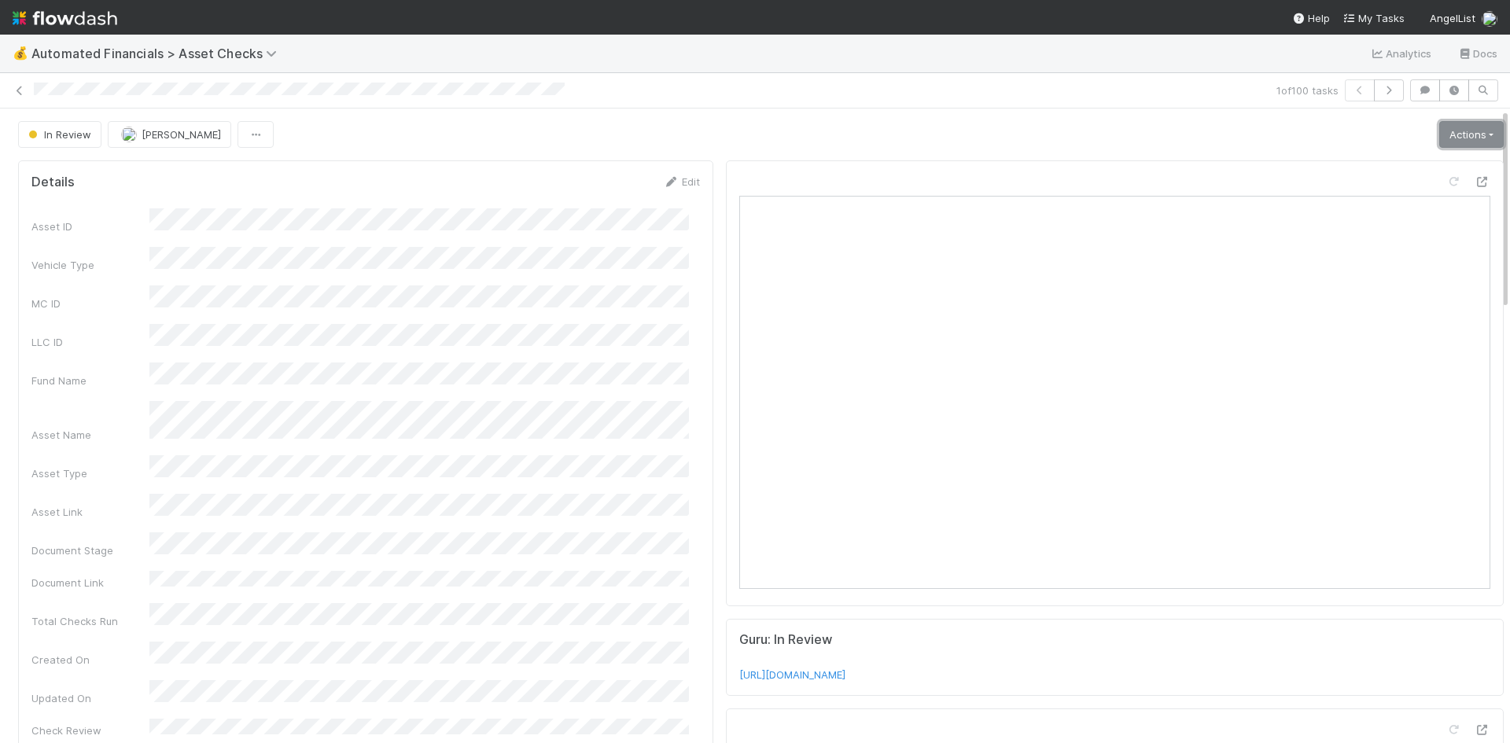
click at [1465, 140] on link "Actions" at bounding box center [1471, 134] width 64 height 27
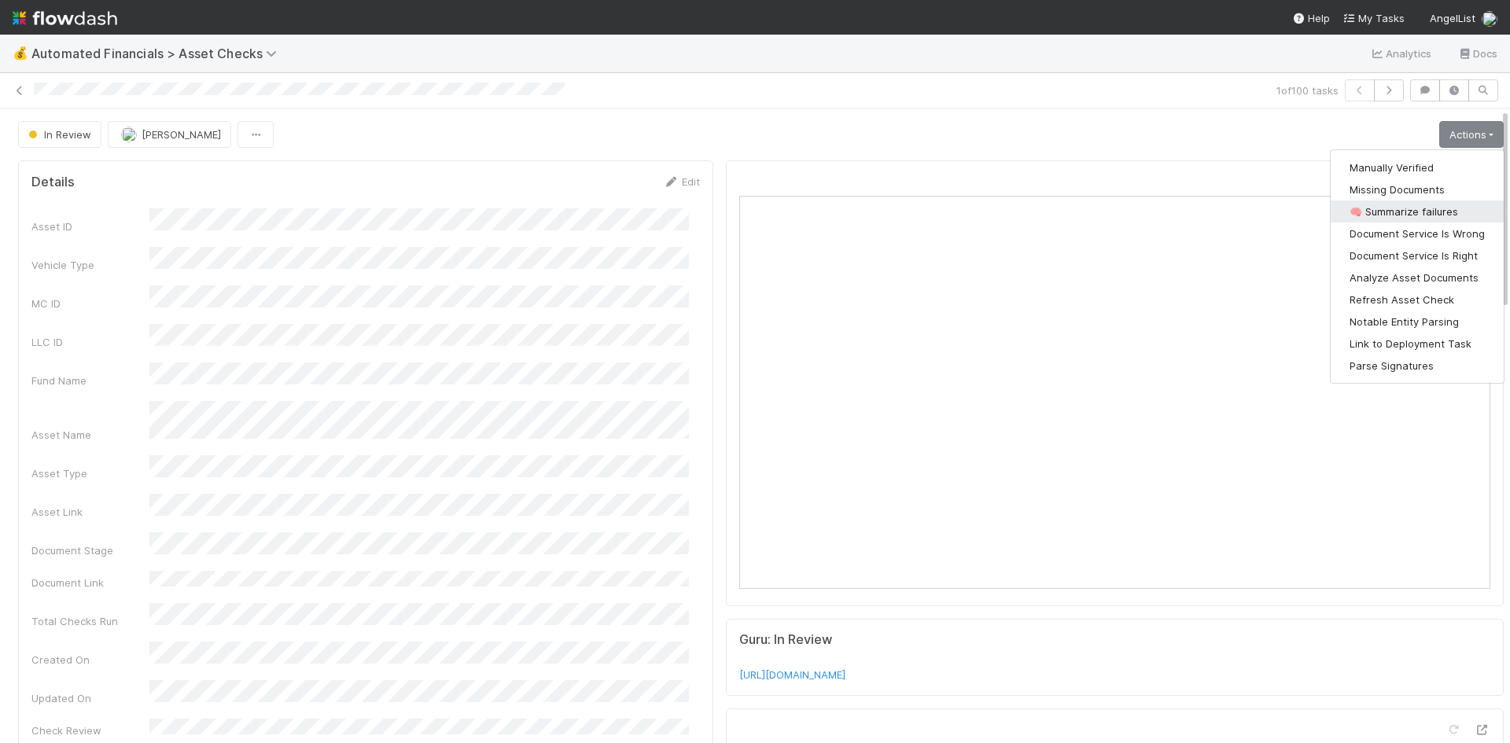
click at [1423, 212] on button "🧠 Summarize failures" at bounding box center [1417, 212] width 173 height 22
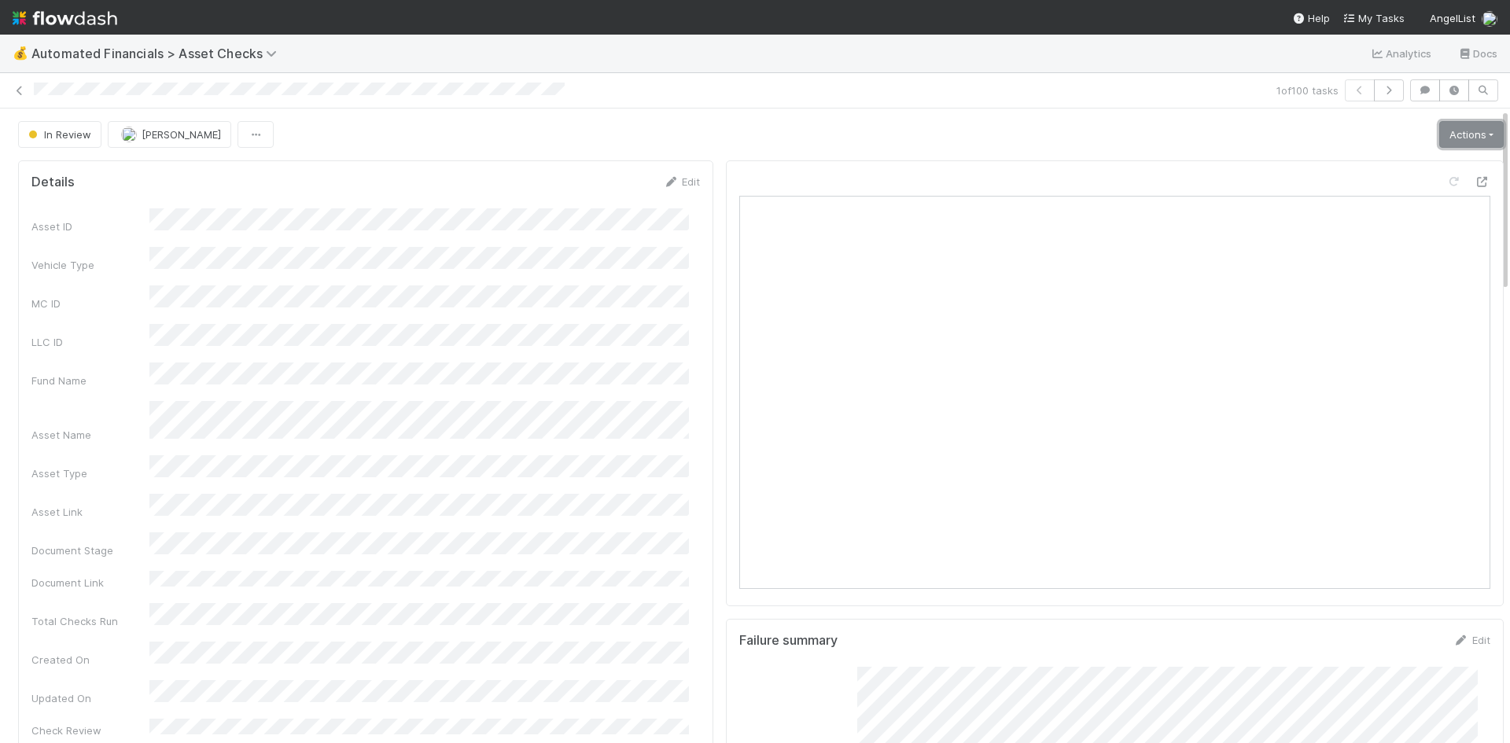
click at [1456, 127] on link "Actions" at bounding box center [1471, 134] width 64 height 27
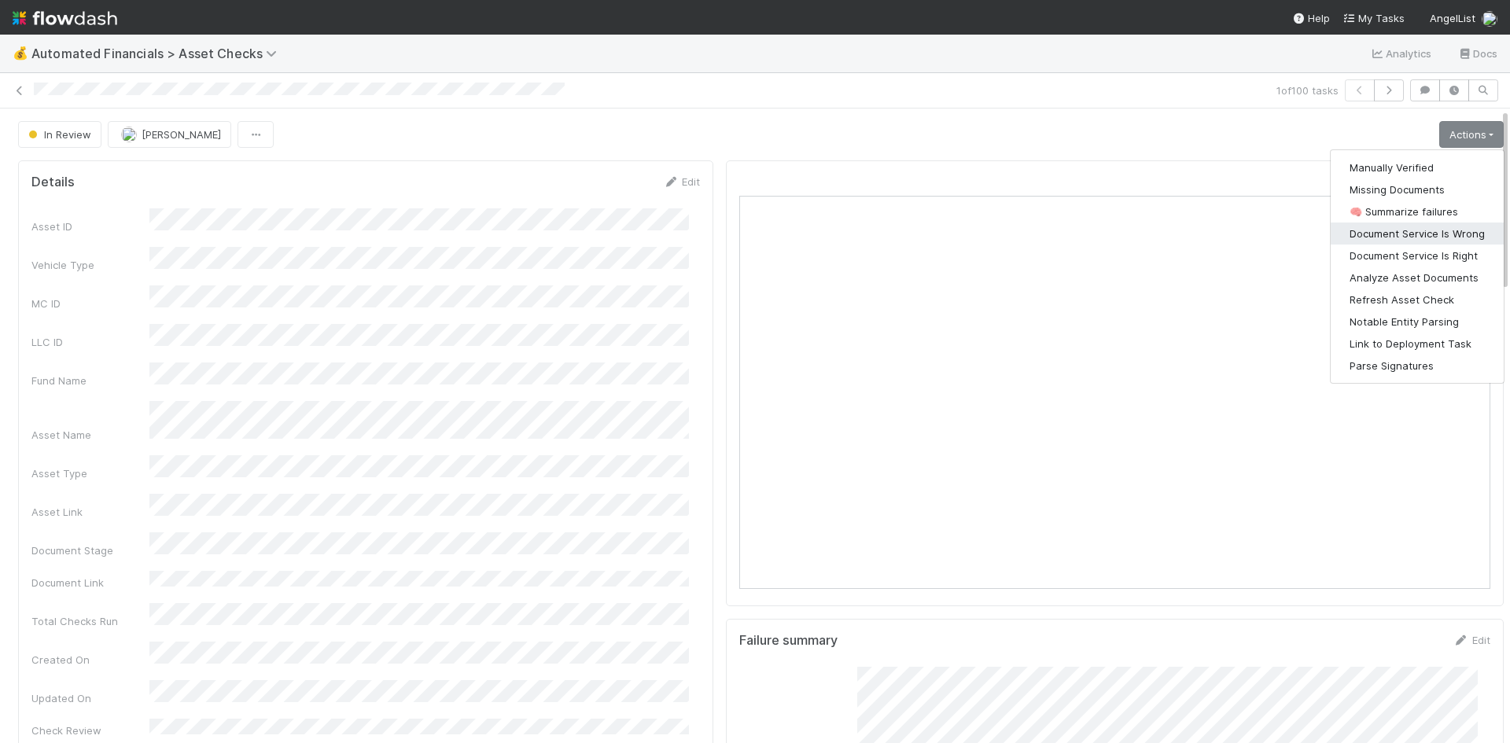
click at [1403, 232] on button "Document Service Is Wrong" at bounding box center [1417, 234] width 173 height 22
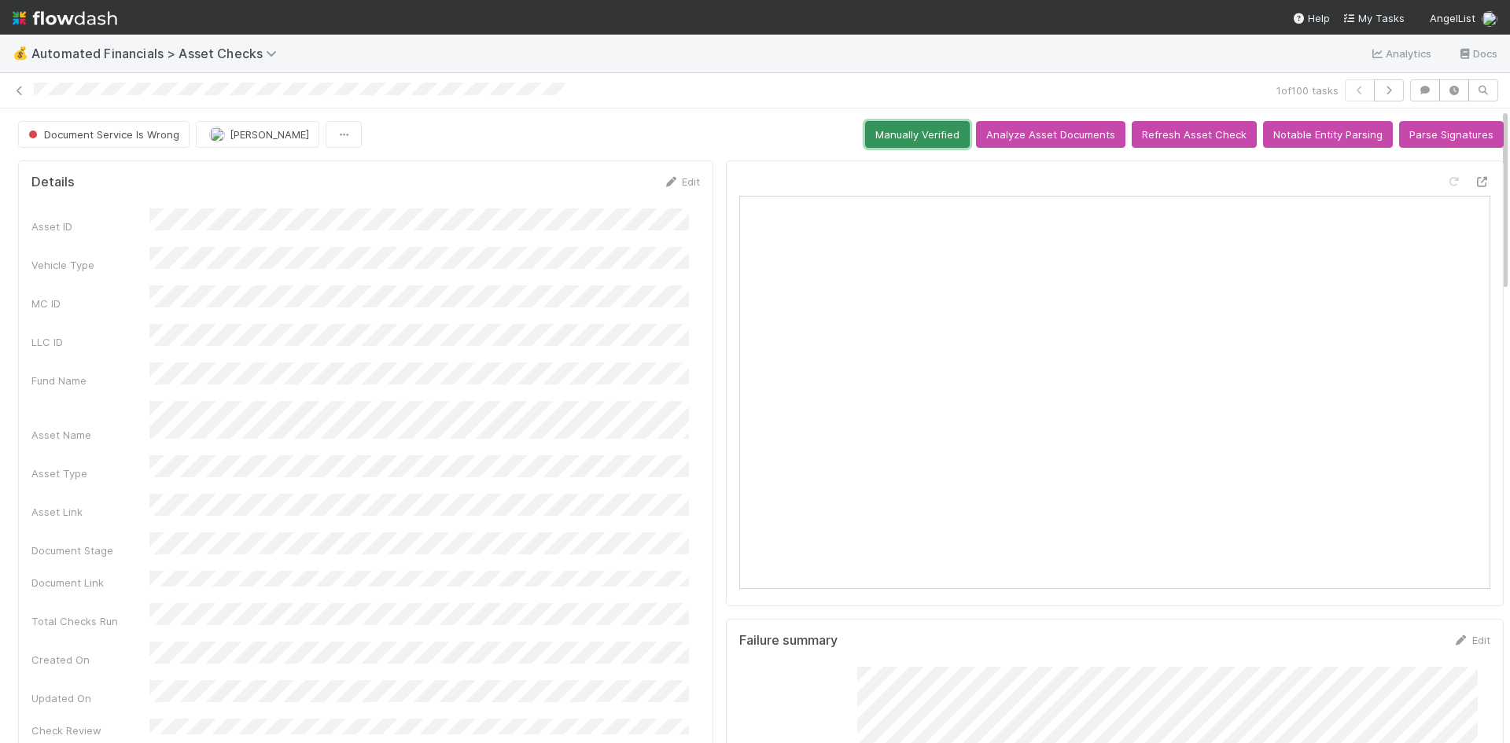
click at [899, 136] on button "Manually Verified" at bounding box center [917, 134] width 105 height 27
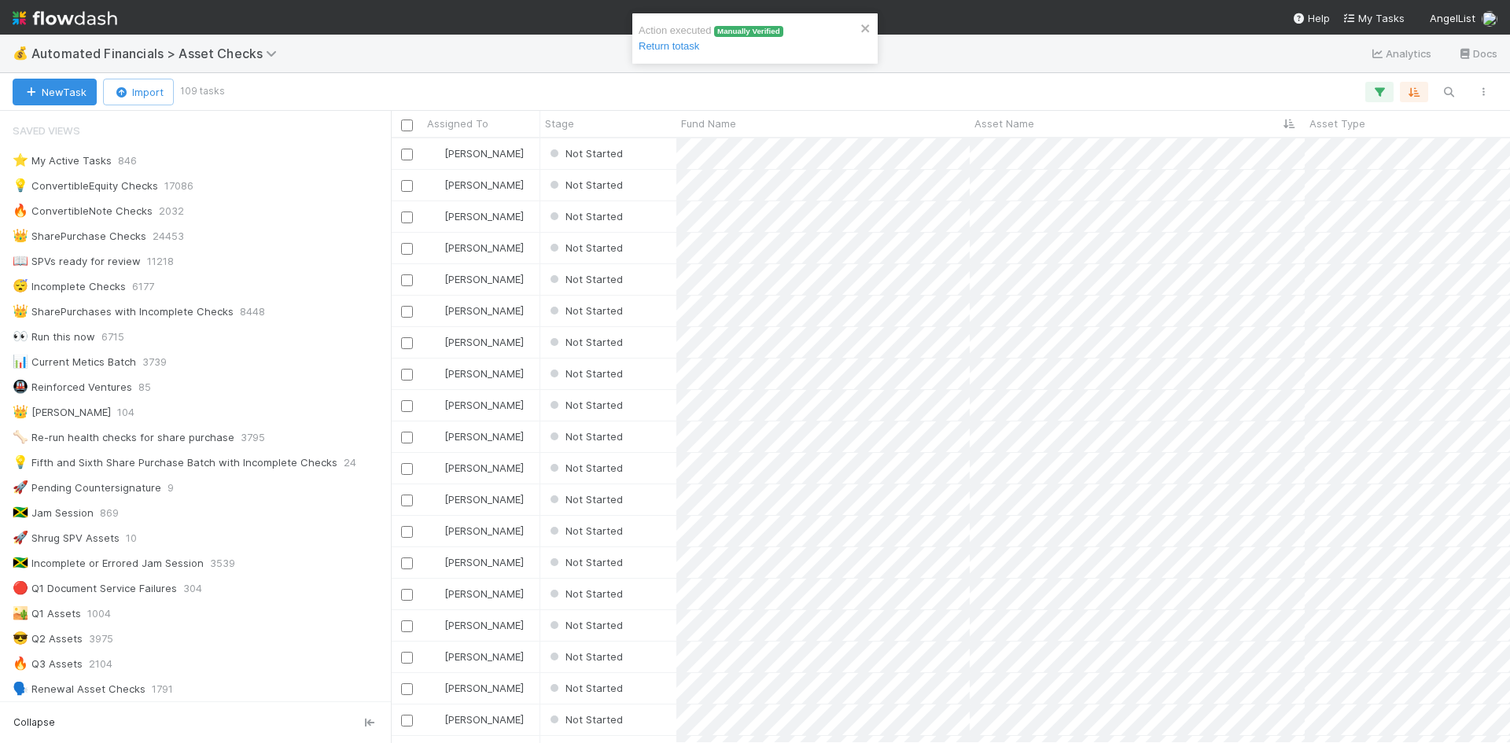
scroll to position [13, 13]
click at [654, 158] on div "Not Started" at bounding box center [608, 153] width 136 height 31
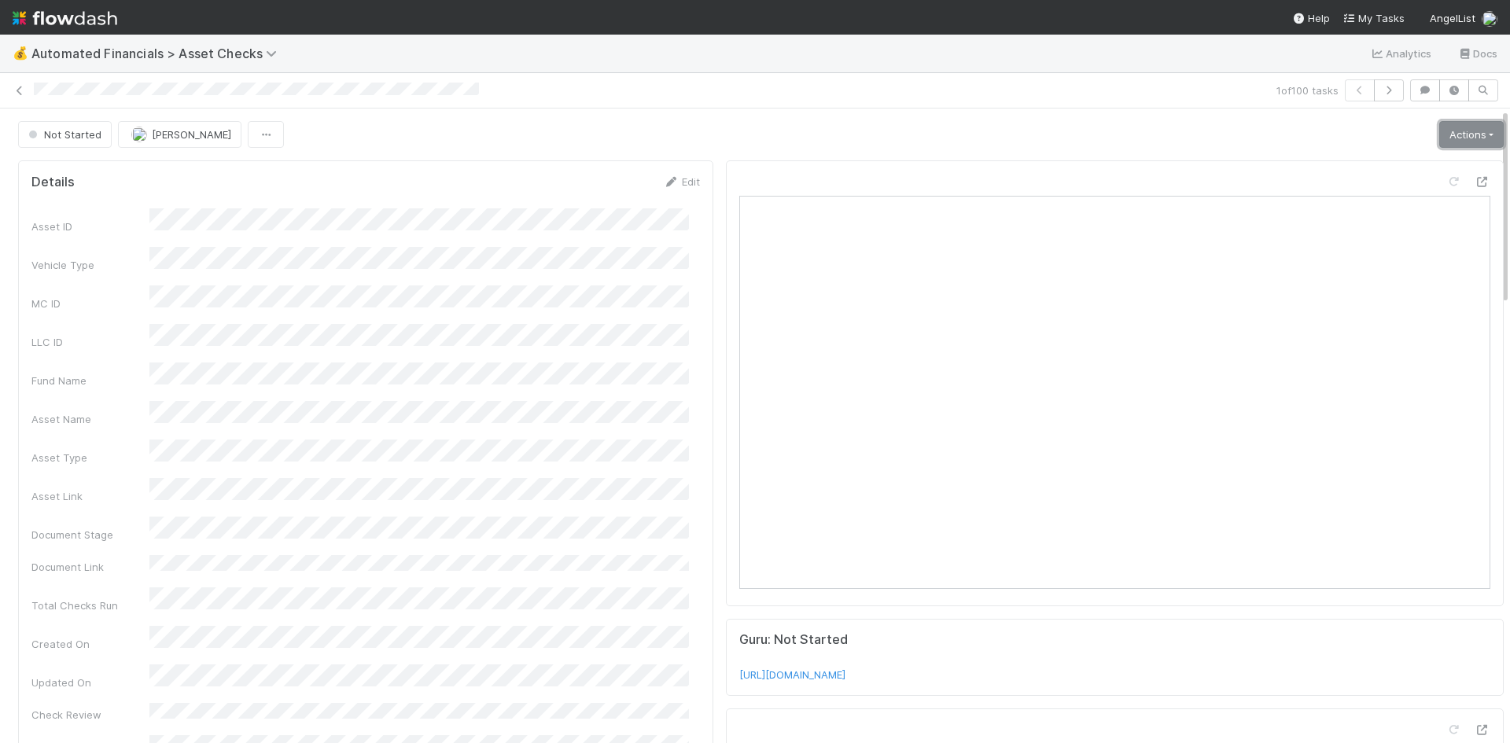
click at [1445, 133] on link "Actions" at bounding box center [1471, 134] width 64 height 27
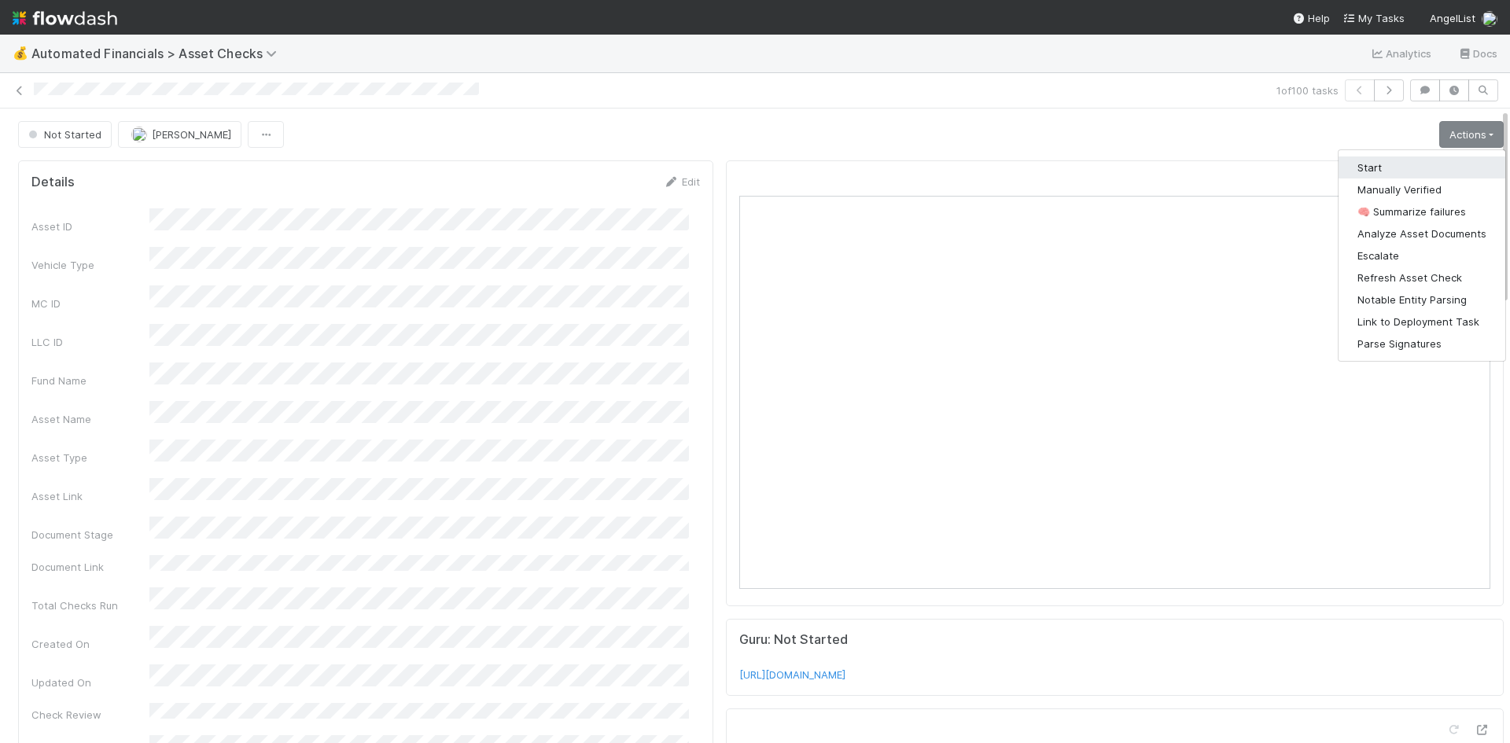
click at [1384, 166] on button "Start" at bounding box center [1421, 167] width 167 height 22
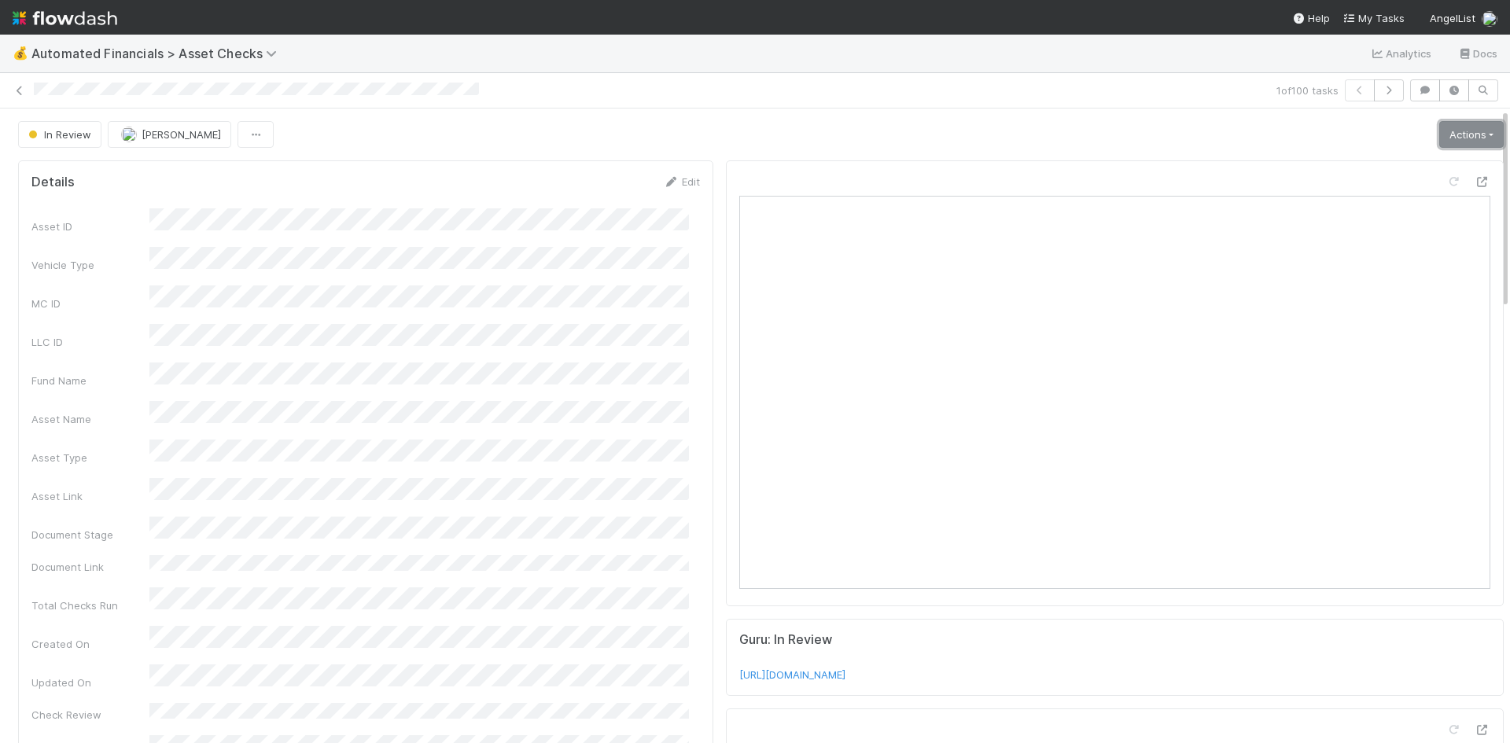
click at [1441, 136] on link "Actions" at bounding box center [1471, 134] width 64 height 27
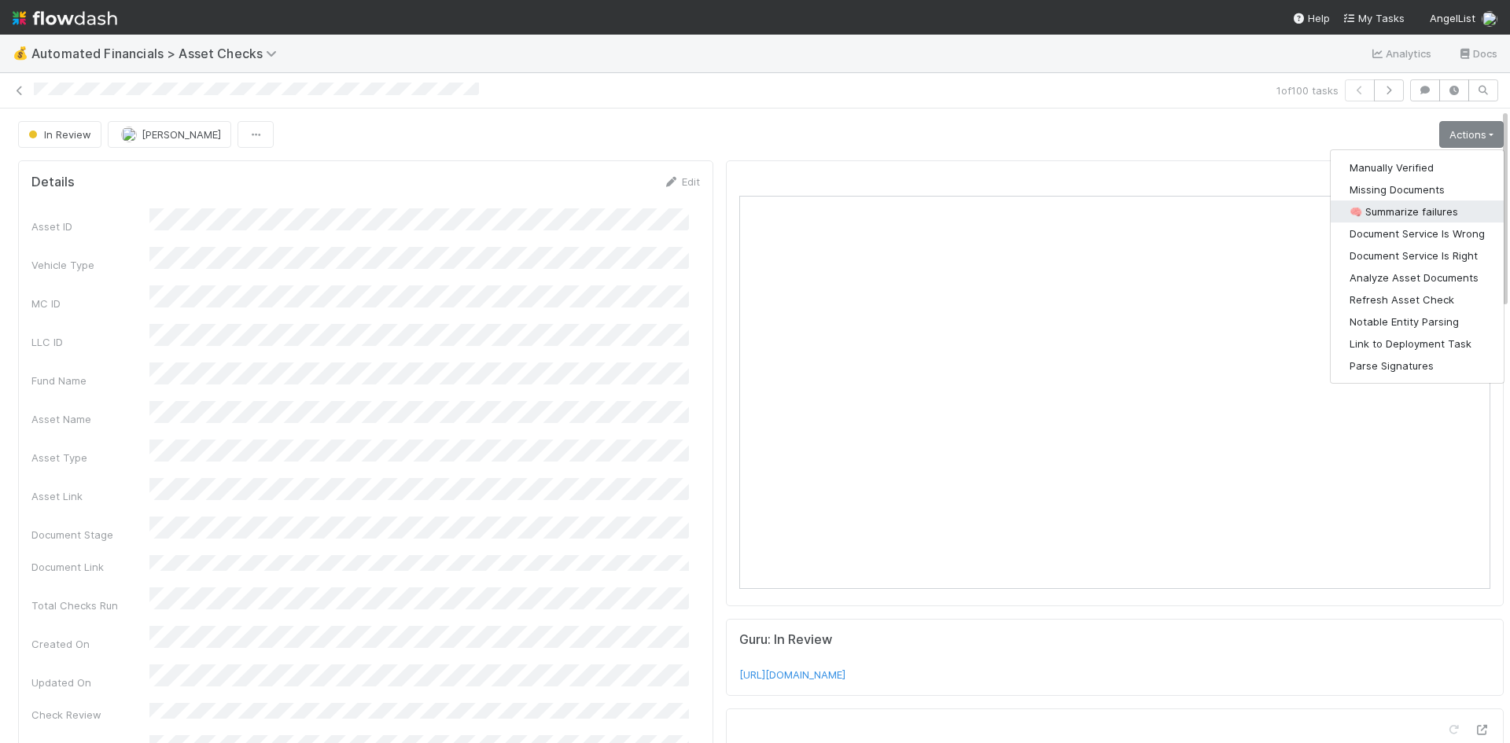
click at [1416, 212] on button "🧠 Summarize failures" at bounding box center [1417, 212] width 173 height 22
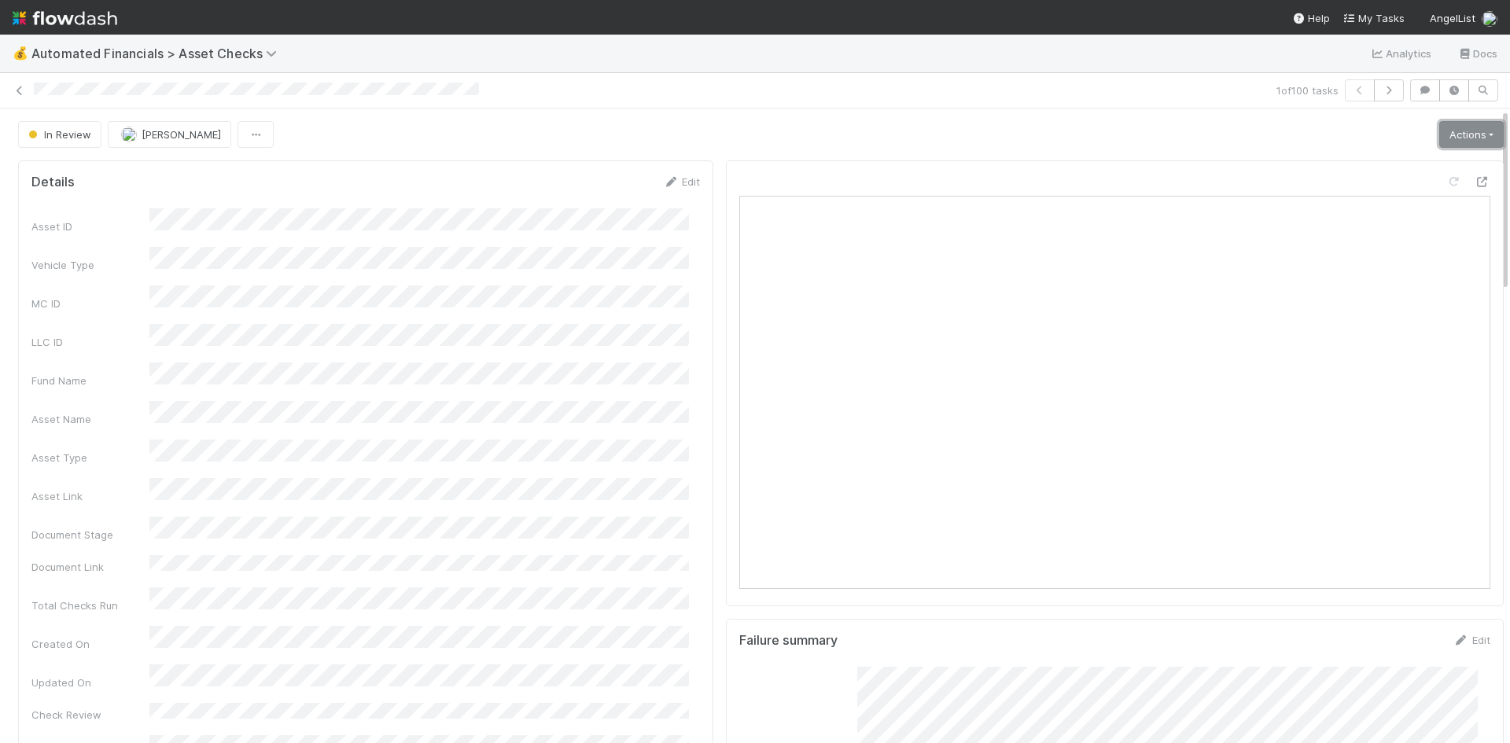
click at [1450, 129] on link "Actions" at bounding box center [1471, 134] width 64 height 27
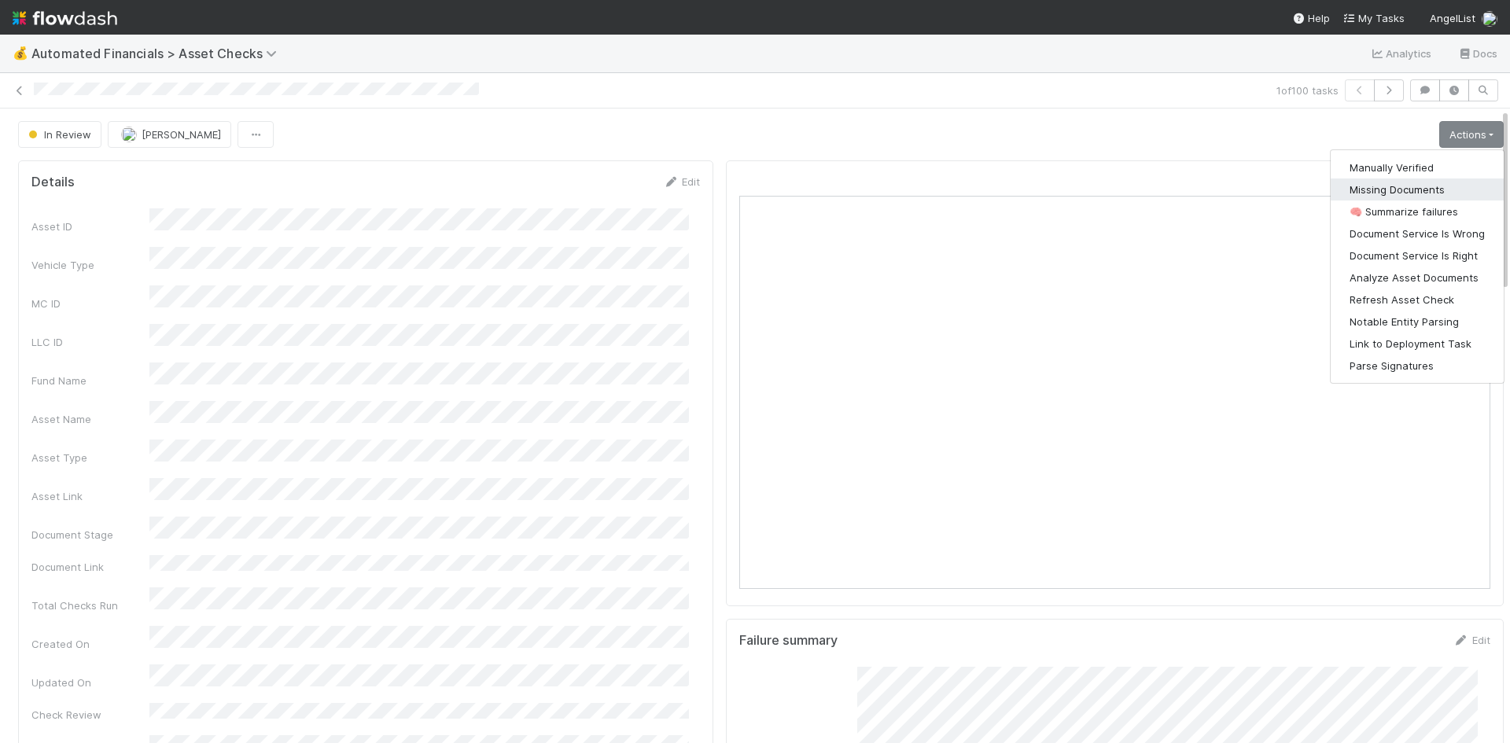
click at [1434, 184] on button "Missing Documents" at bounding box center [1417, 190] width 173 height 22
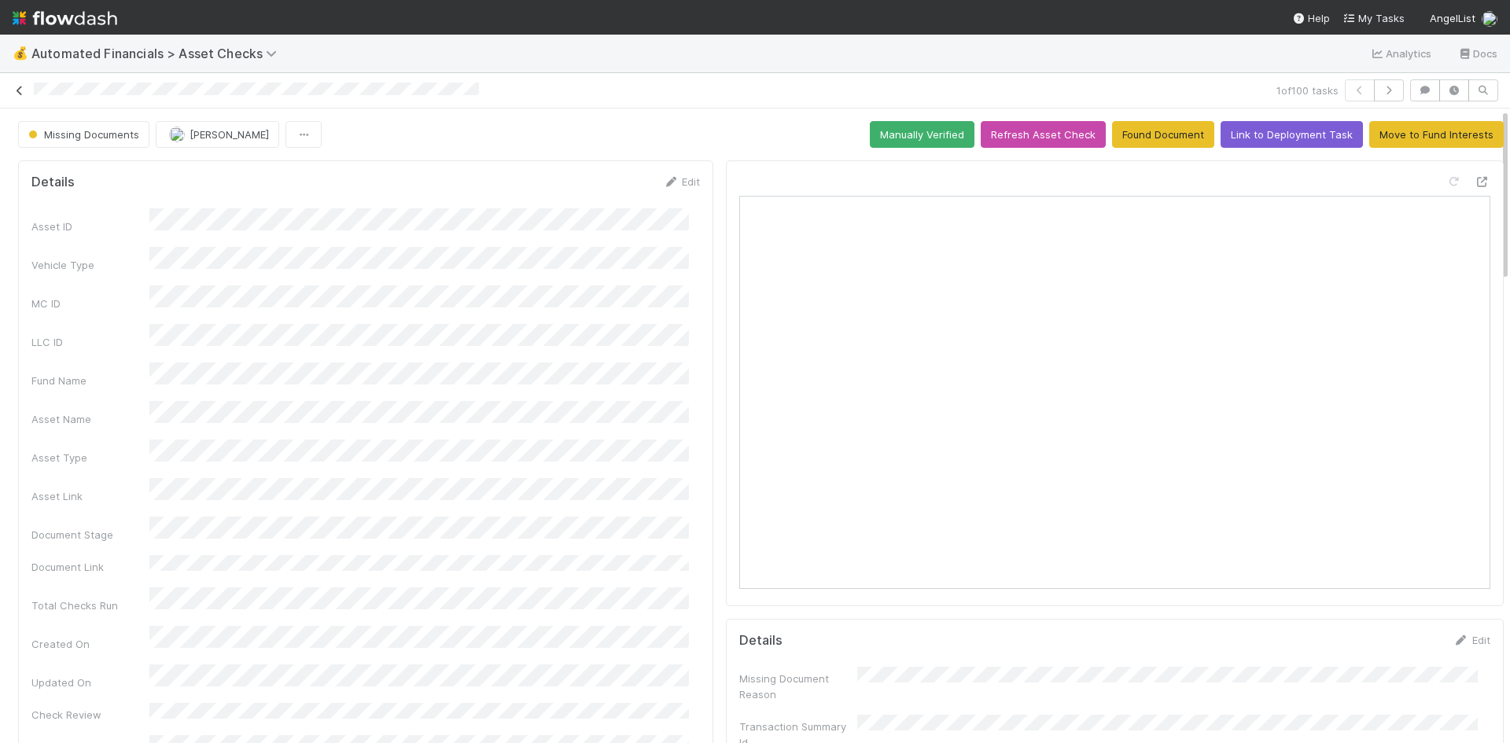
click at [17, 87] on icon at bounding box center [20, 91] width 16 height 10
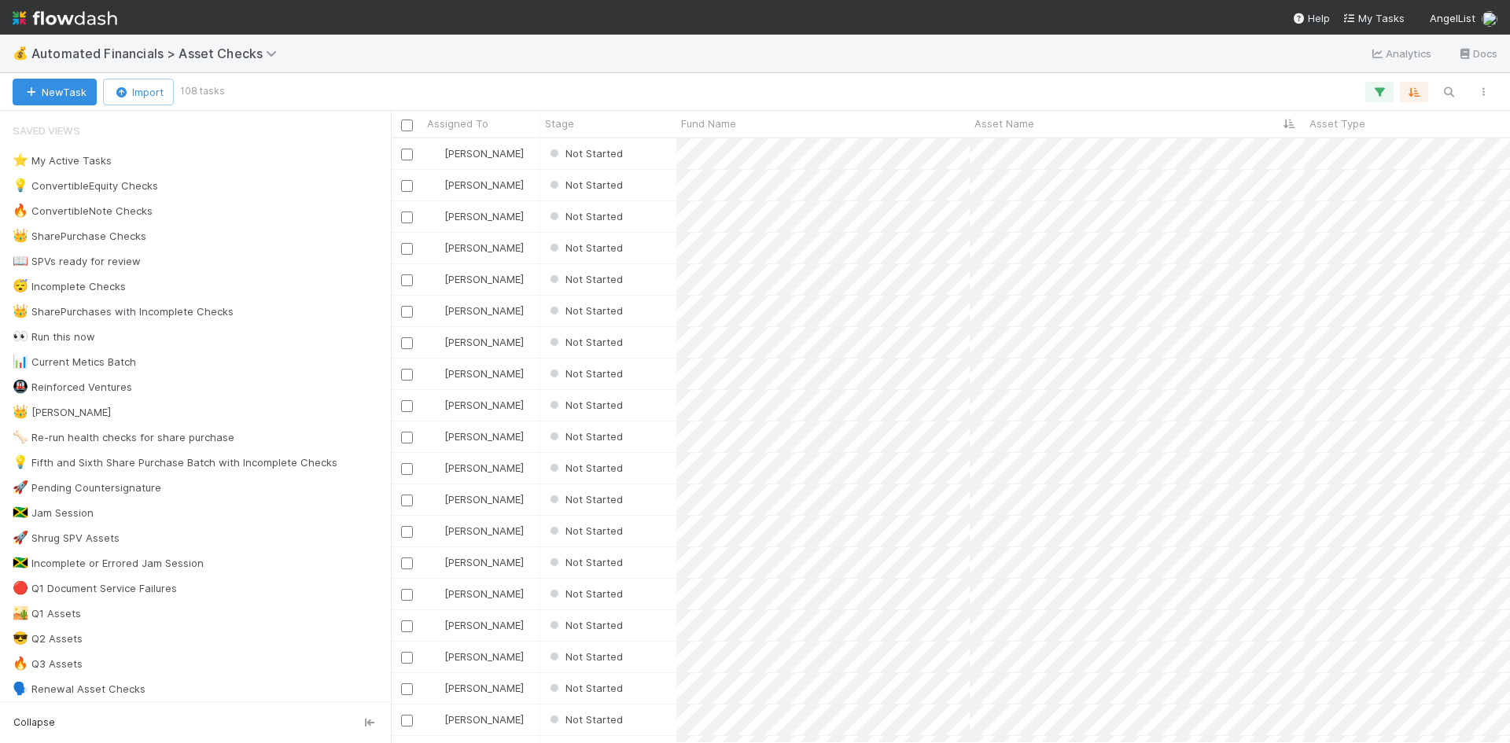
scroll to position [593, 1107]
click at [663, 154] on div "Not Started" at bounding box center [608, 153] width 136 height 31
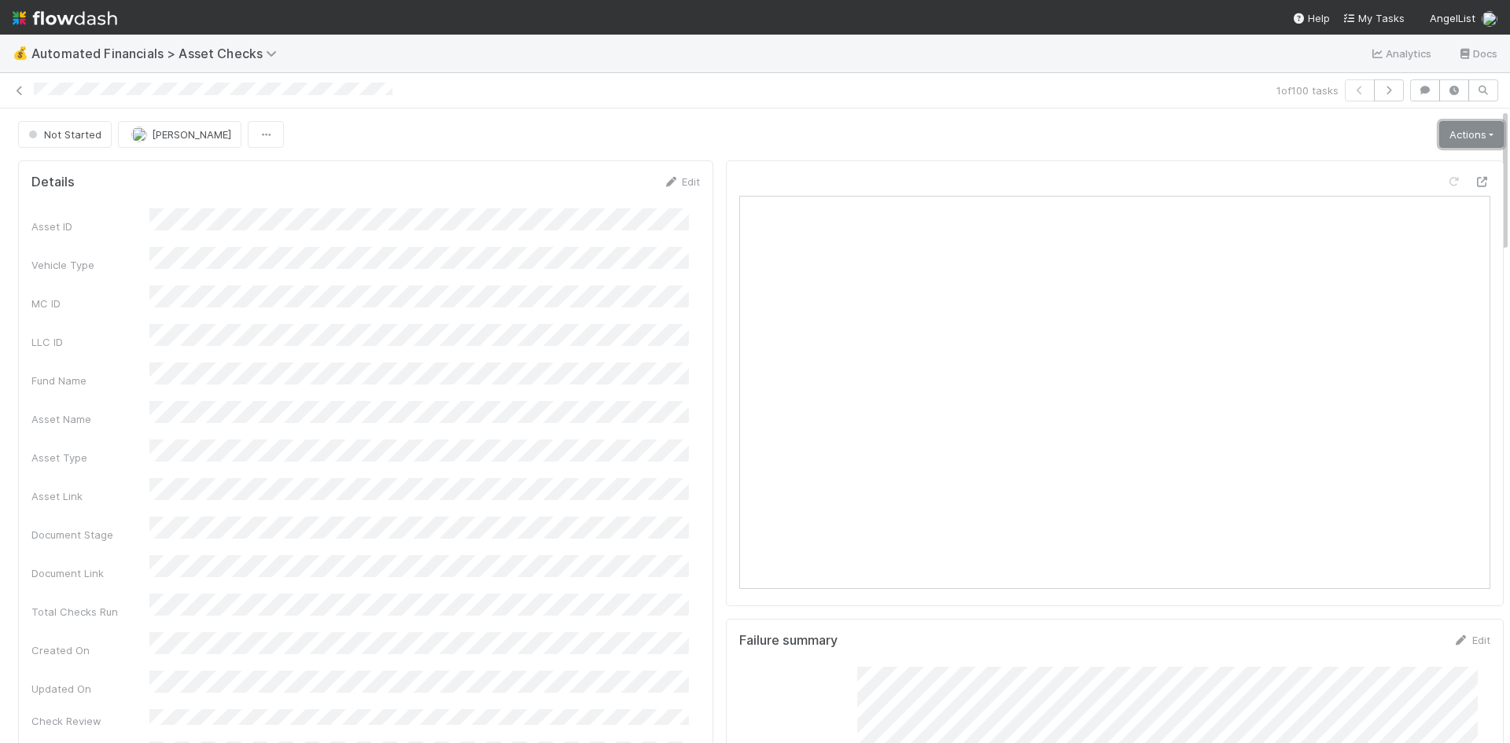
click at [1452, 133] on link "Actions" at bounding box center [1471, 134] width 64 height 27
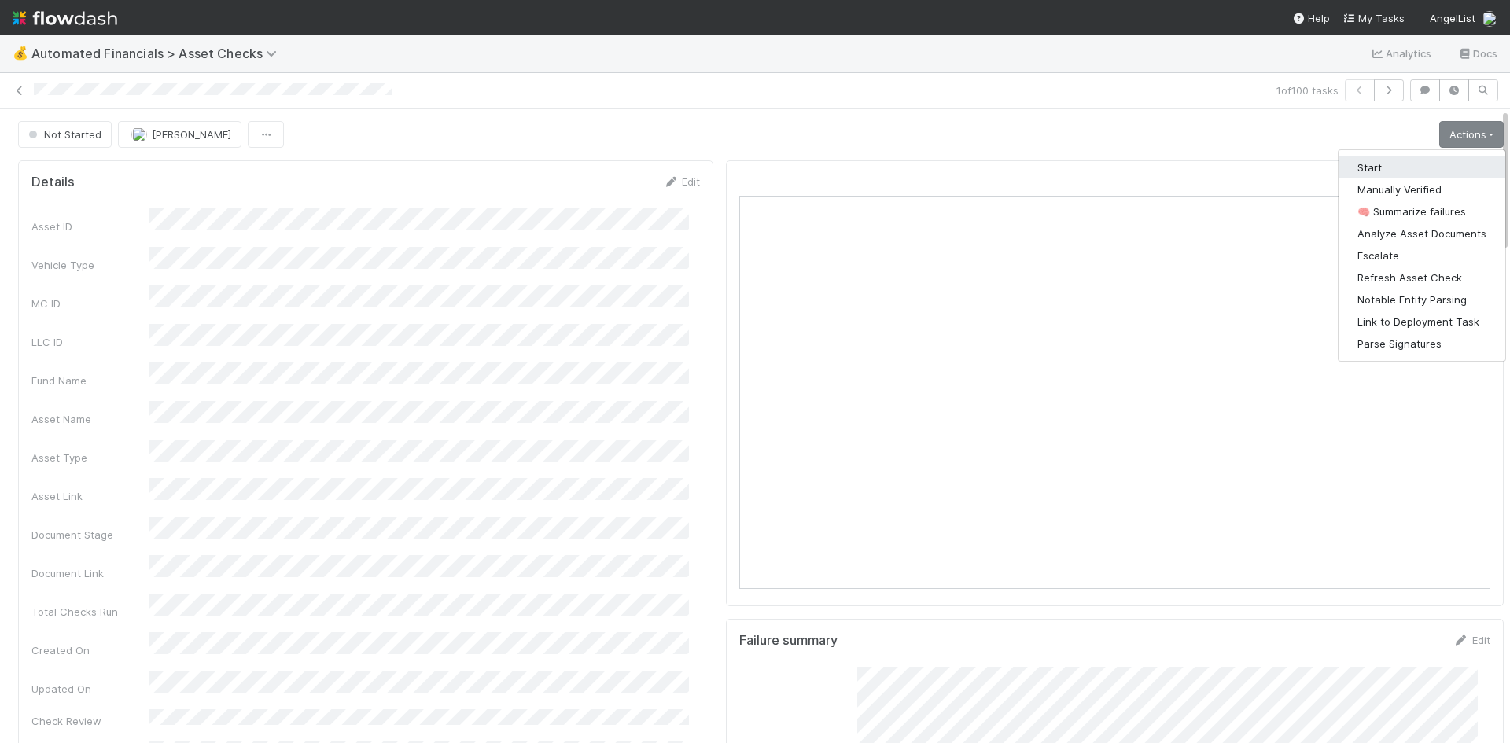
click at [1417, 162] on button "Start" at bounding box center [1421, 167] width 167 height 22
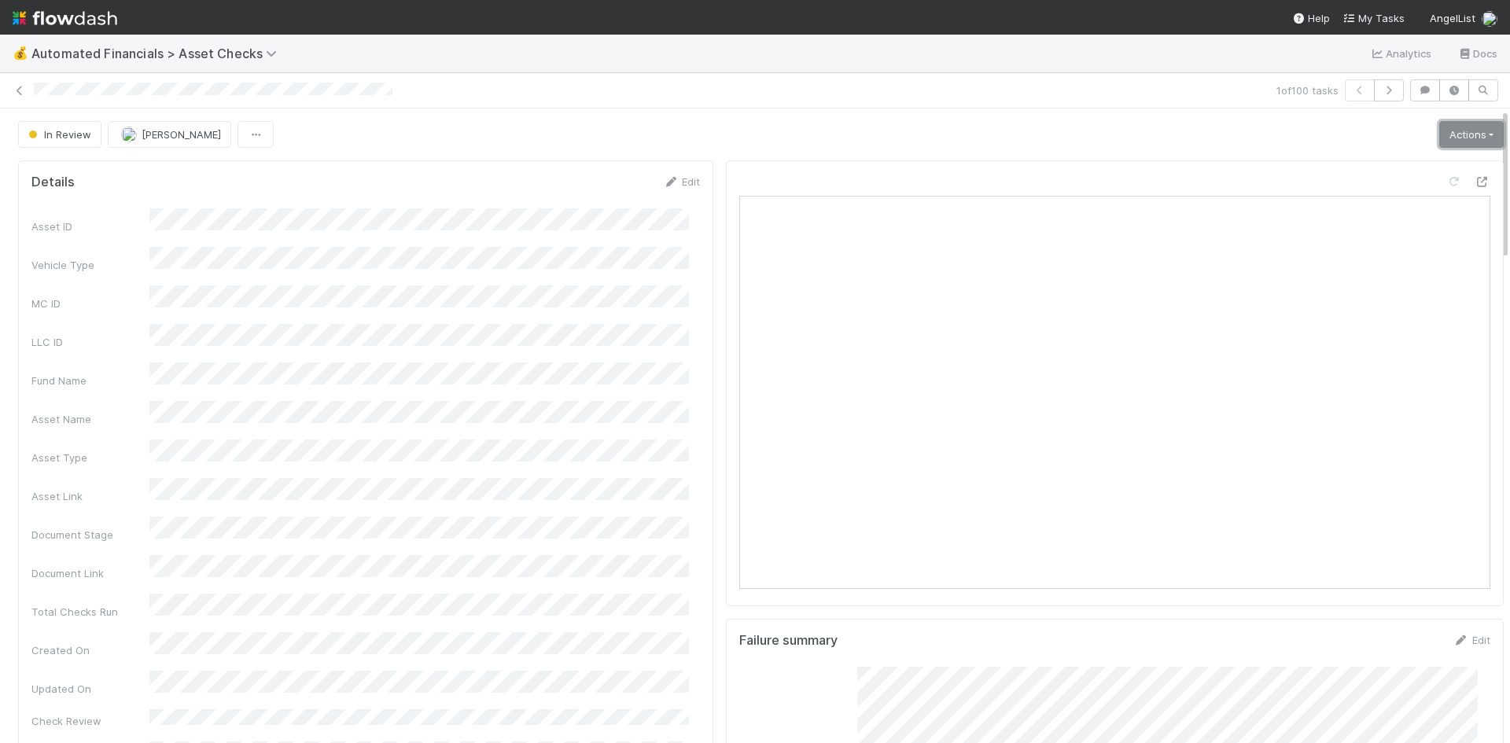
click at [1460, 139] on link "Actions" at bounding box center [1471, 134] width 64 height 27
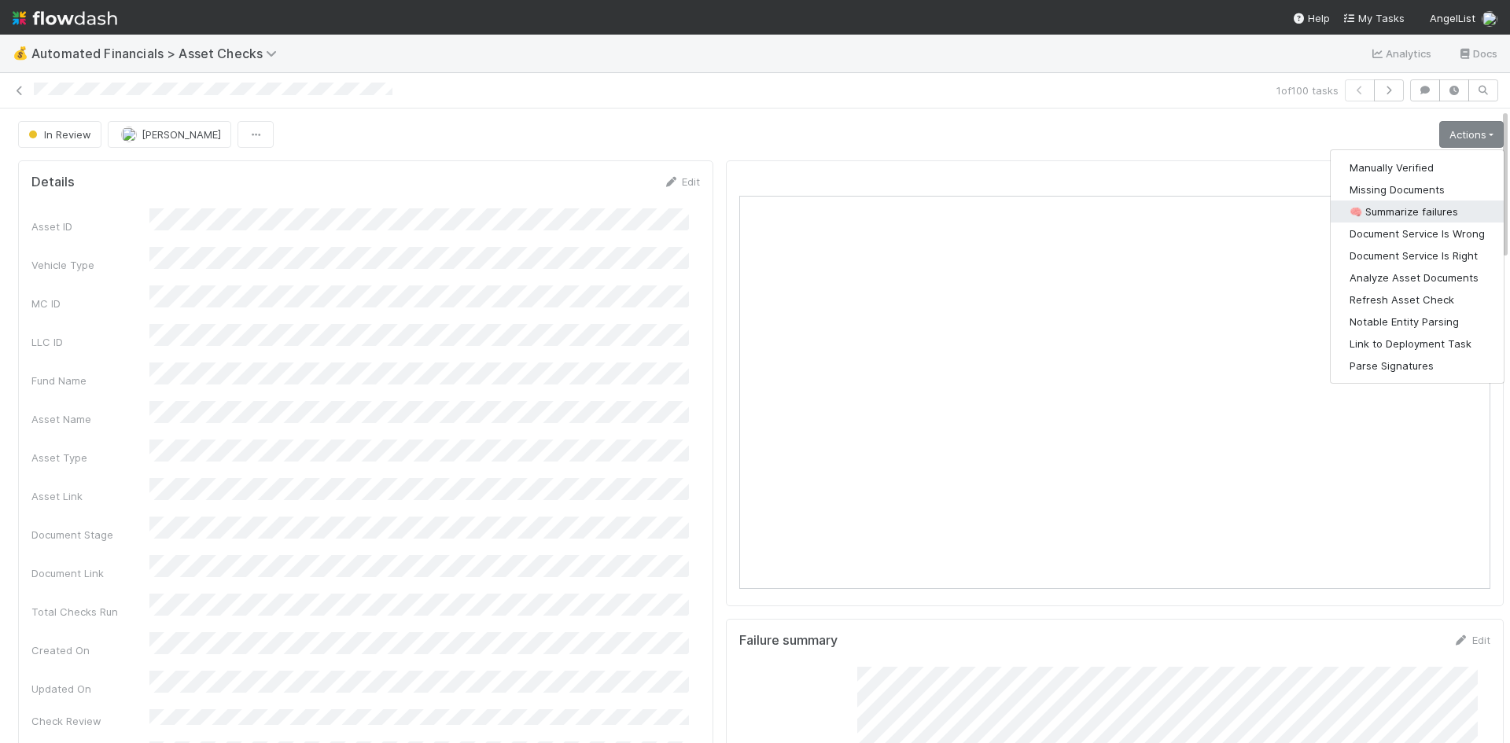
click at [1413, 213] on button "🧠 Summarize failures" at bounding box center [1417, 212] width 173 height 22
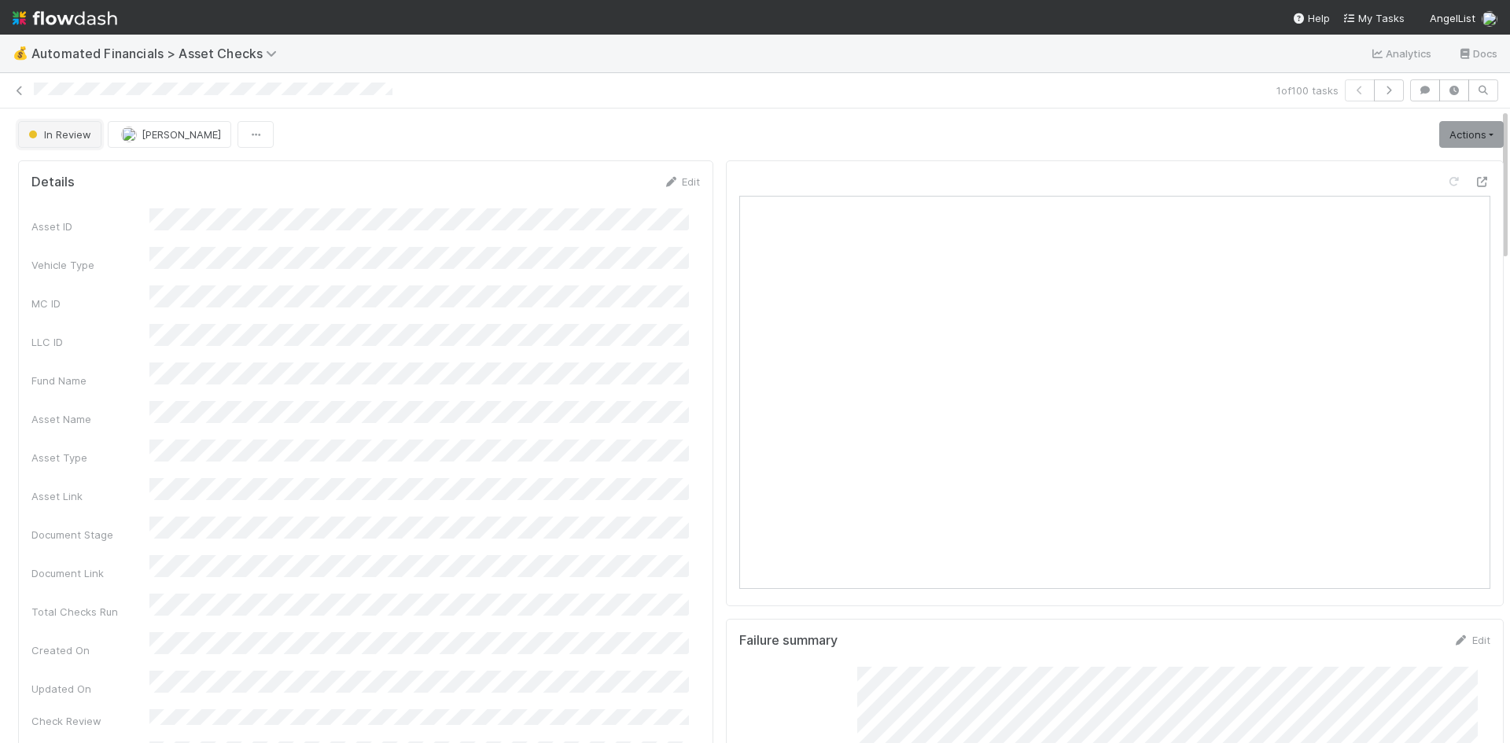
click at [82, 135] on span "In Review" at bounding box center [58, 134] width 66 height 13
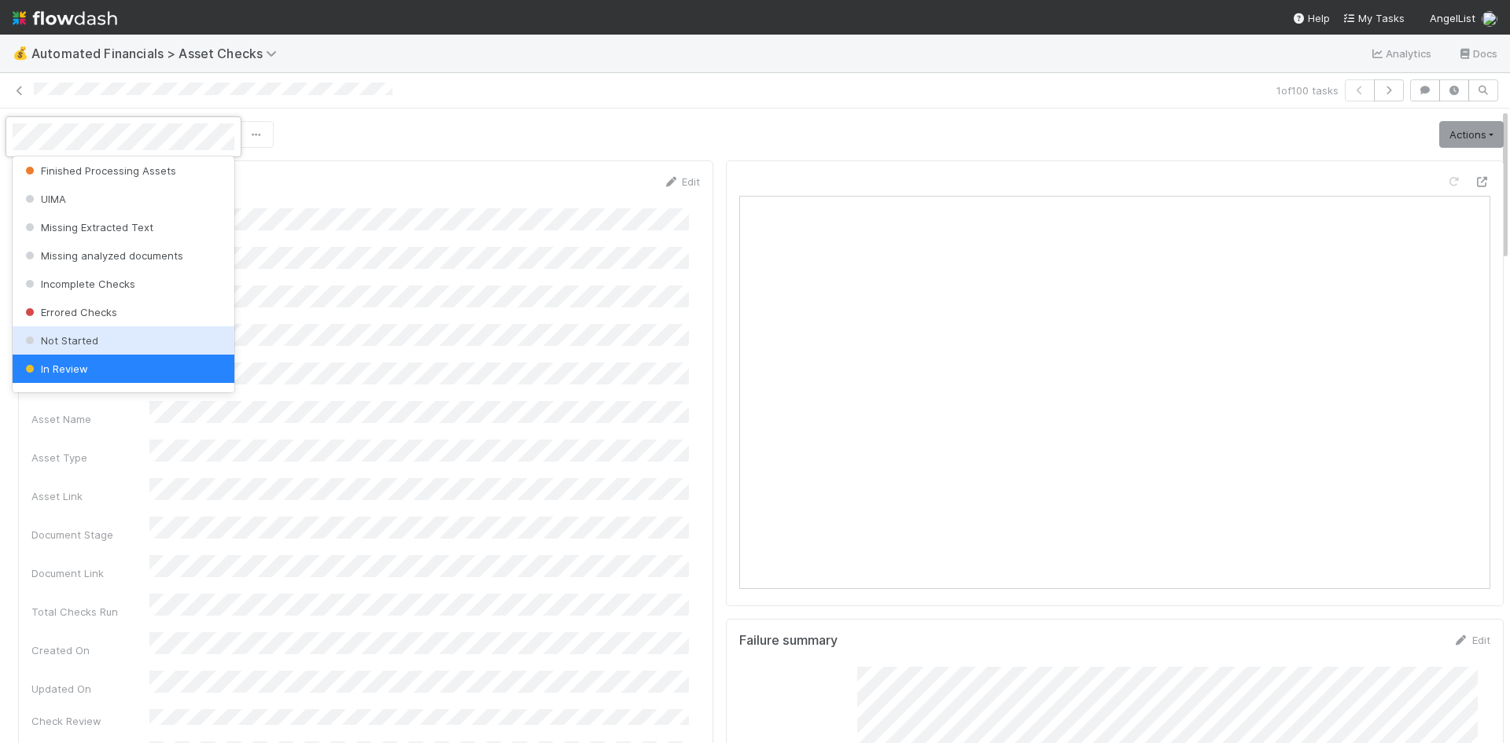
click at [99, 342] on div "Not Started" at bounding box center [124, 340] width 222 height 28
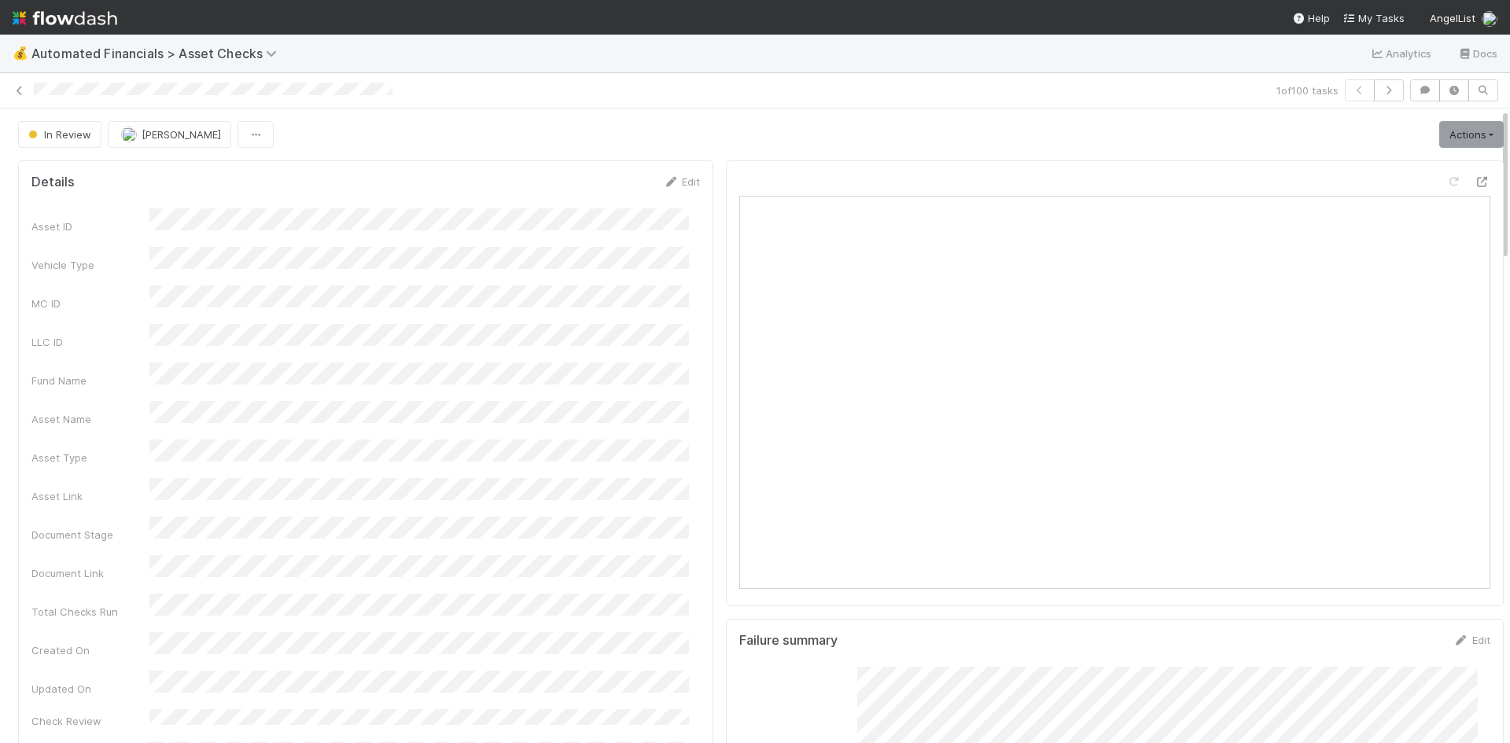
click at [659, 97] on div at bounding box center [652, 91] width 1236 height 17
click at [20, 90] on icon at bounding box center [20, 91] width 16 height 10
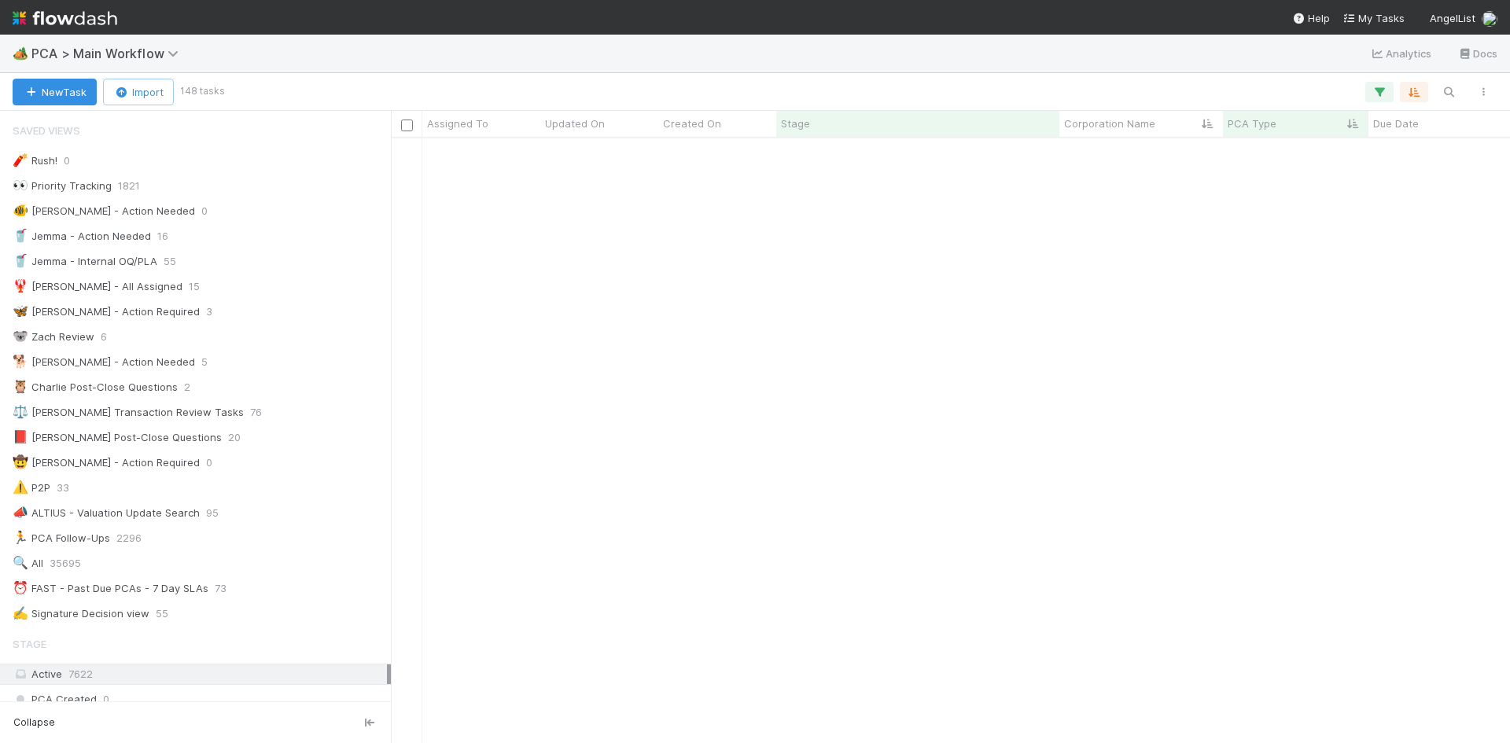
scroll to position [593, 1107]
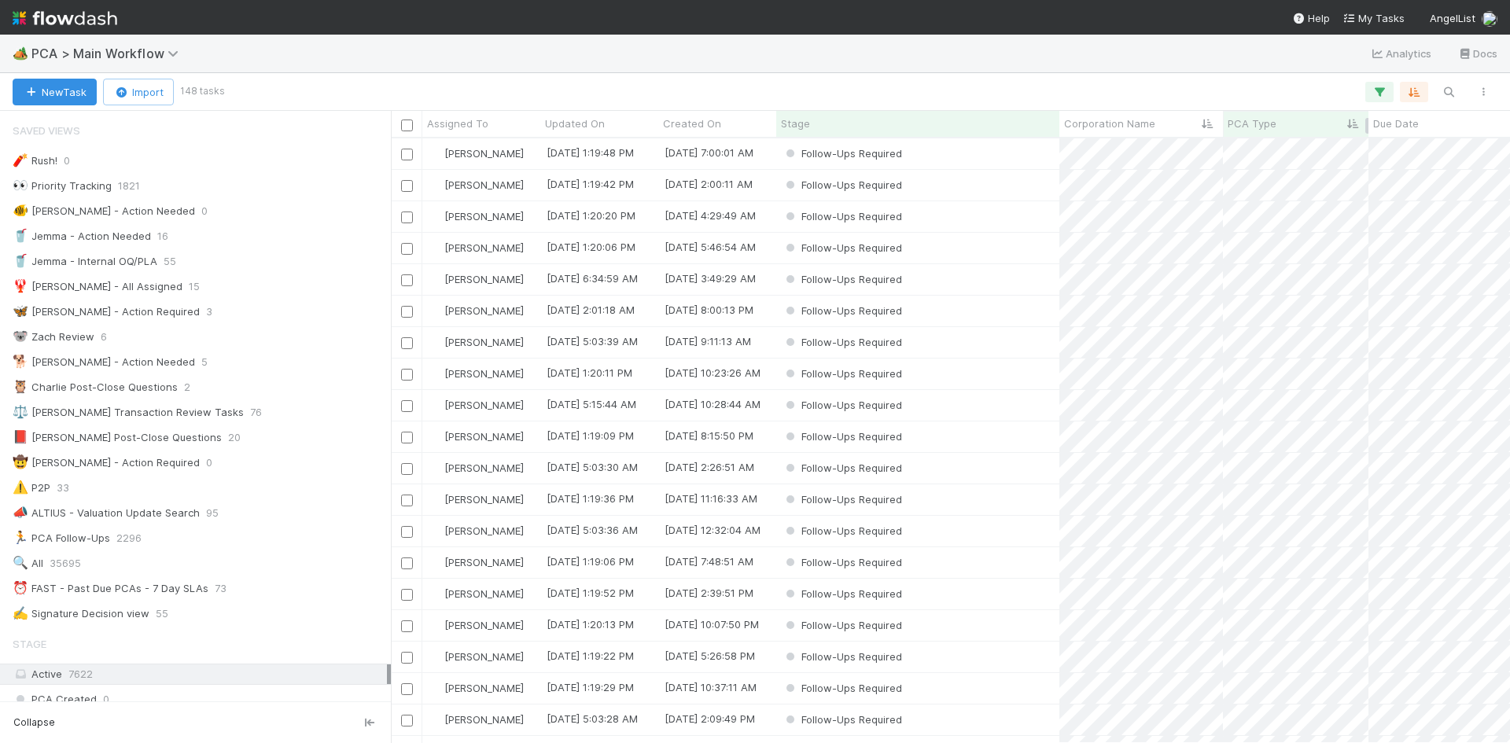
click at [1269, 120] on span "PCA Type" at bounding box center [1252, 124] width 49 height 16
click at [1269, 149] on div "Sort A → Z" at bounding box center [1317, 154] width 179 height 24
click at [945, 79] on div "New Task Import 148 tasks" at bounding box center [755, 92] width 1510 height 38
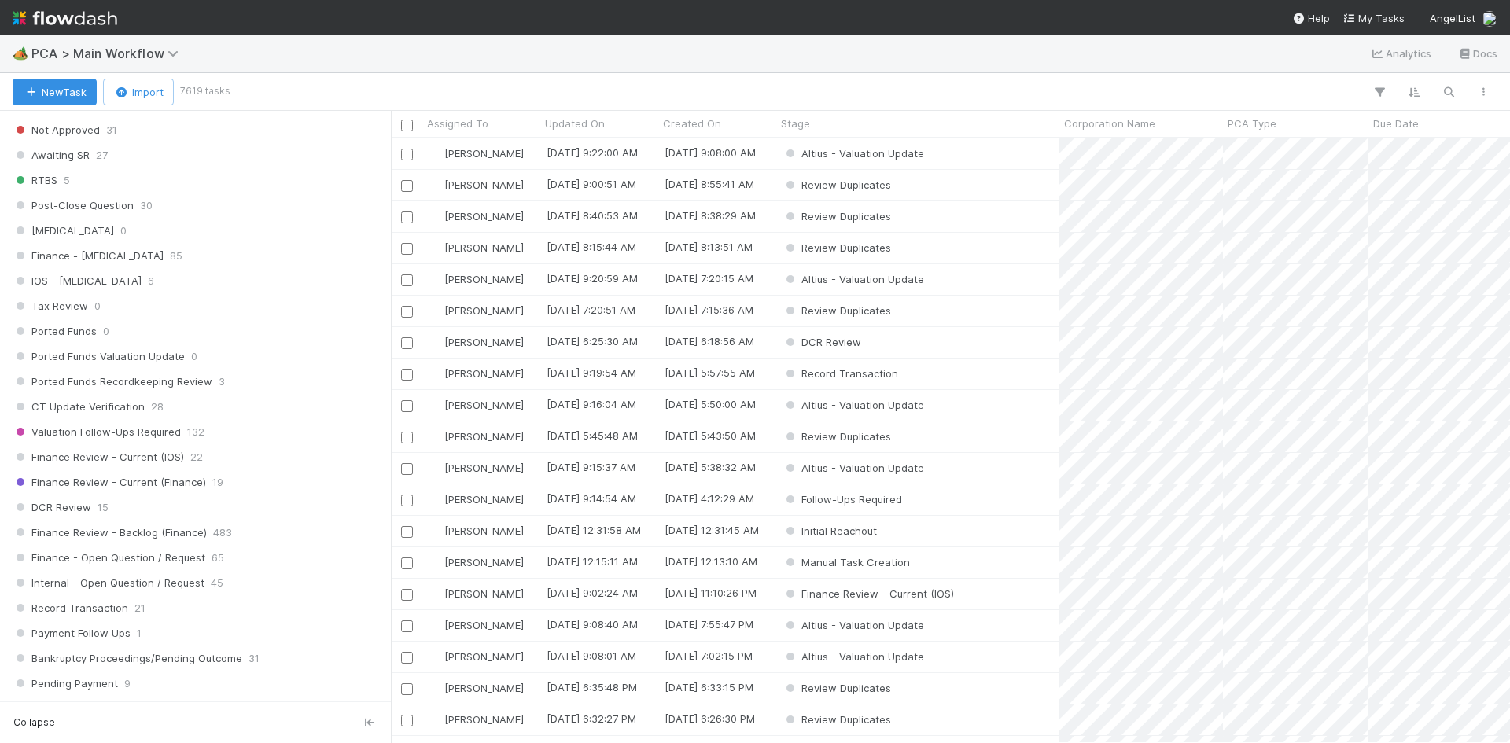
scroll to position [1494, 0]
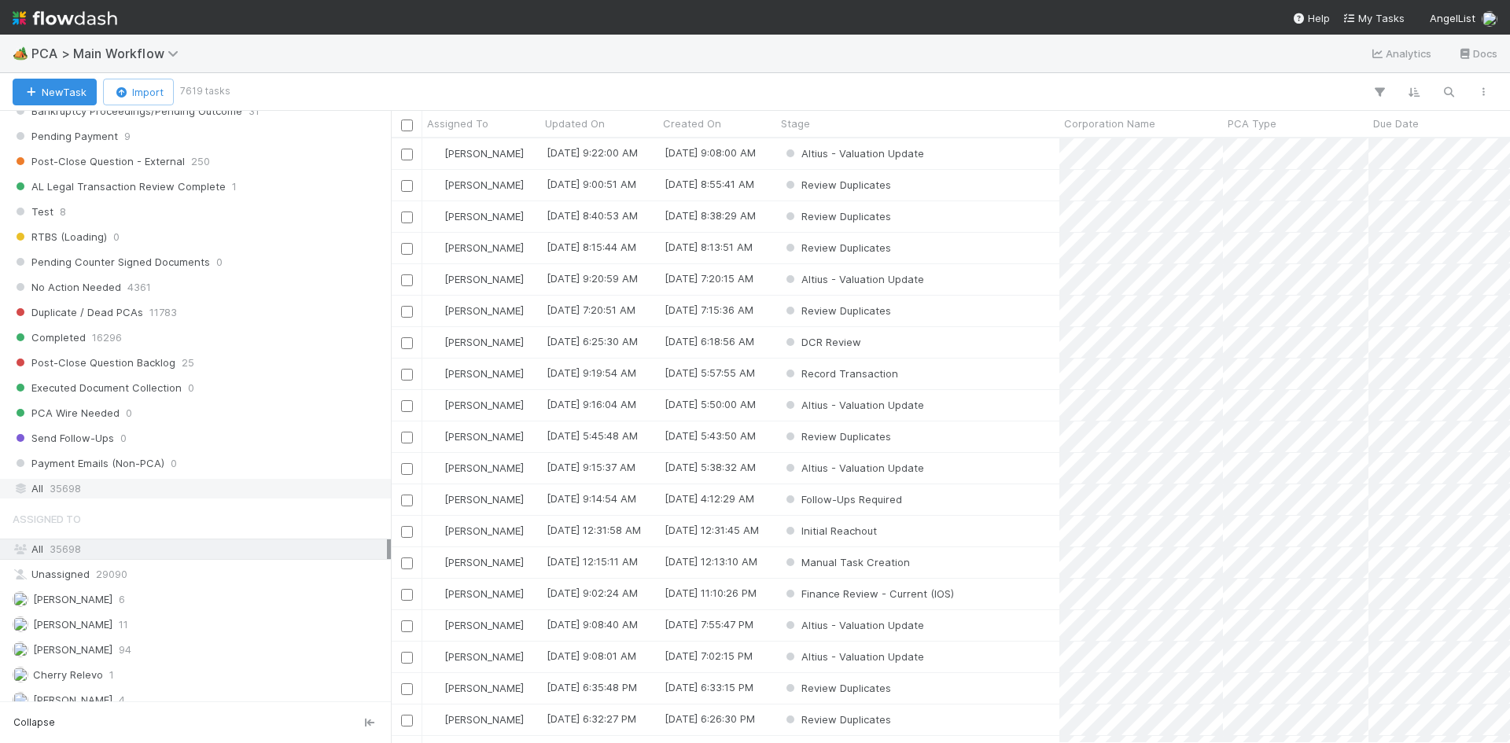
click at [66, 496] on span "35698" at bounding box center [65, 489] width 31 height 20
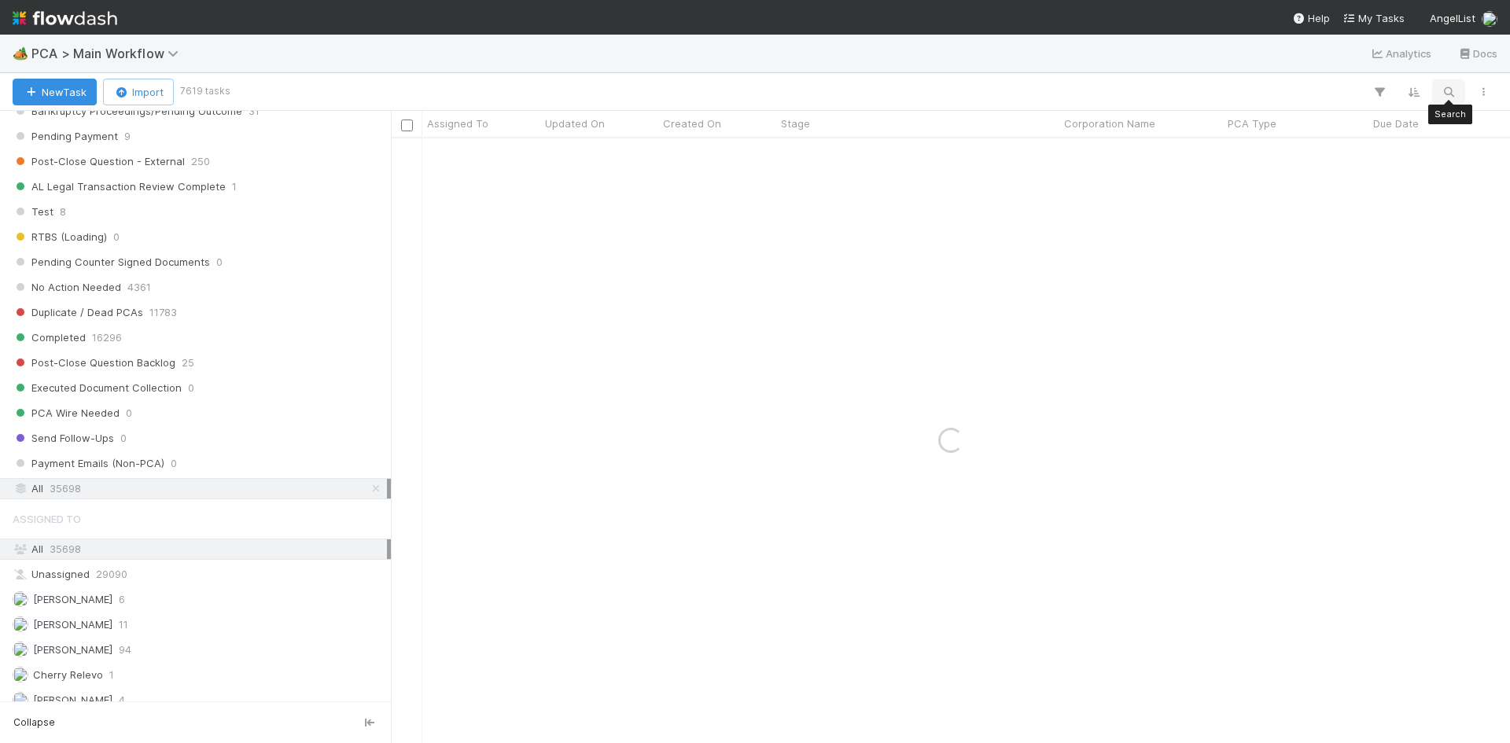
click at [1451, 87] on icon "button" at bounding box center [1449, 92] width 16 height 14
type input "renofi"
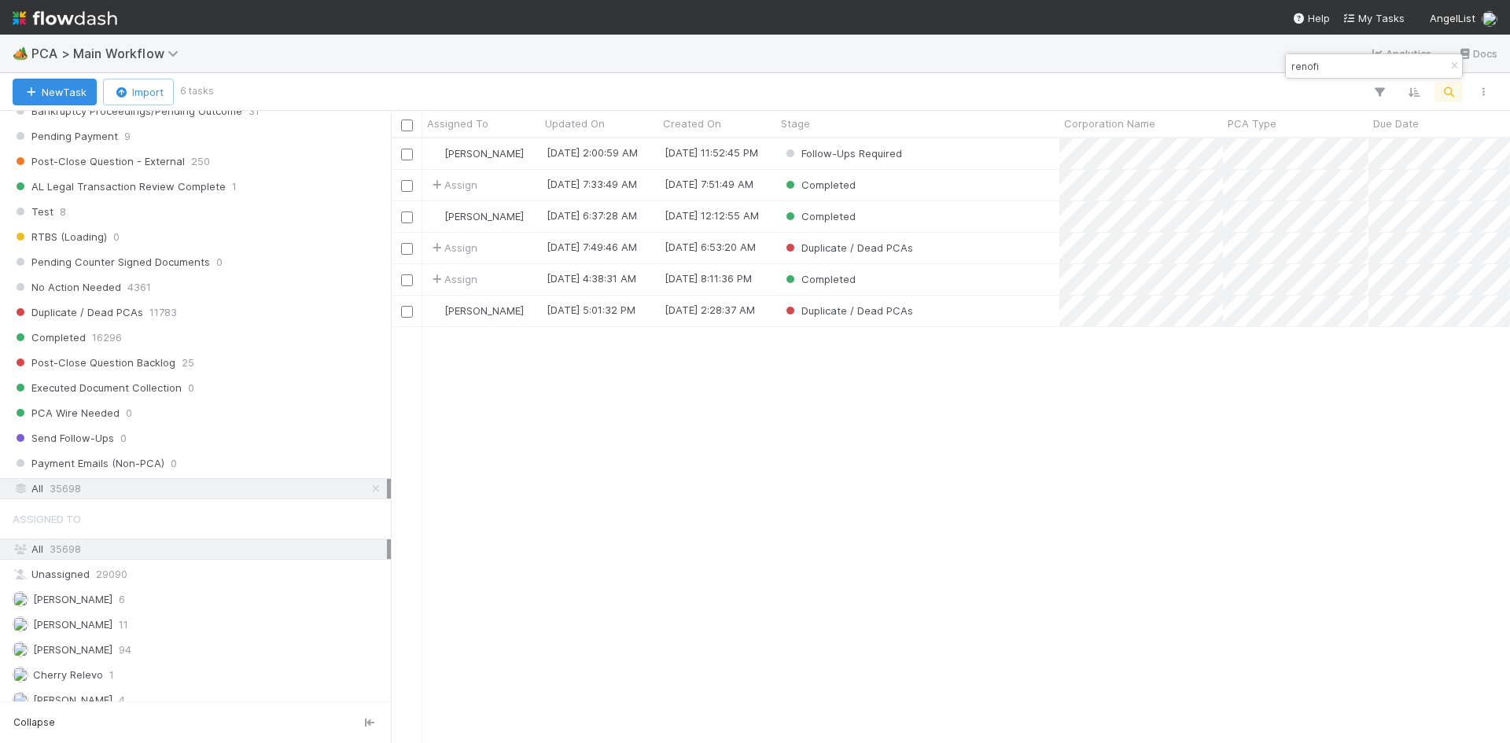
scroll to position [593, 1107]
click at [944, 186] on div "Completed" at bounding box center [917, 185] width 283 height 31
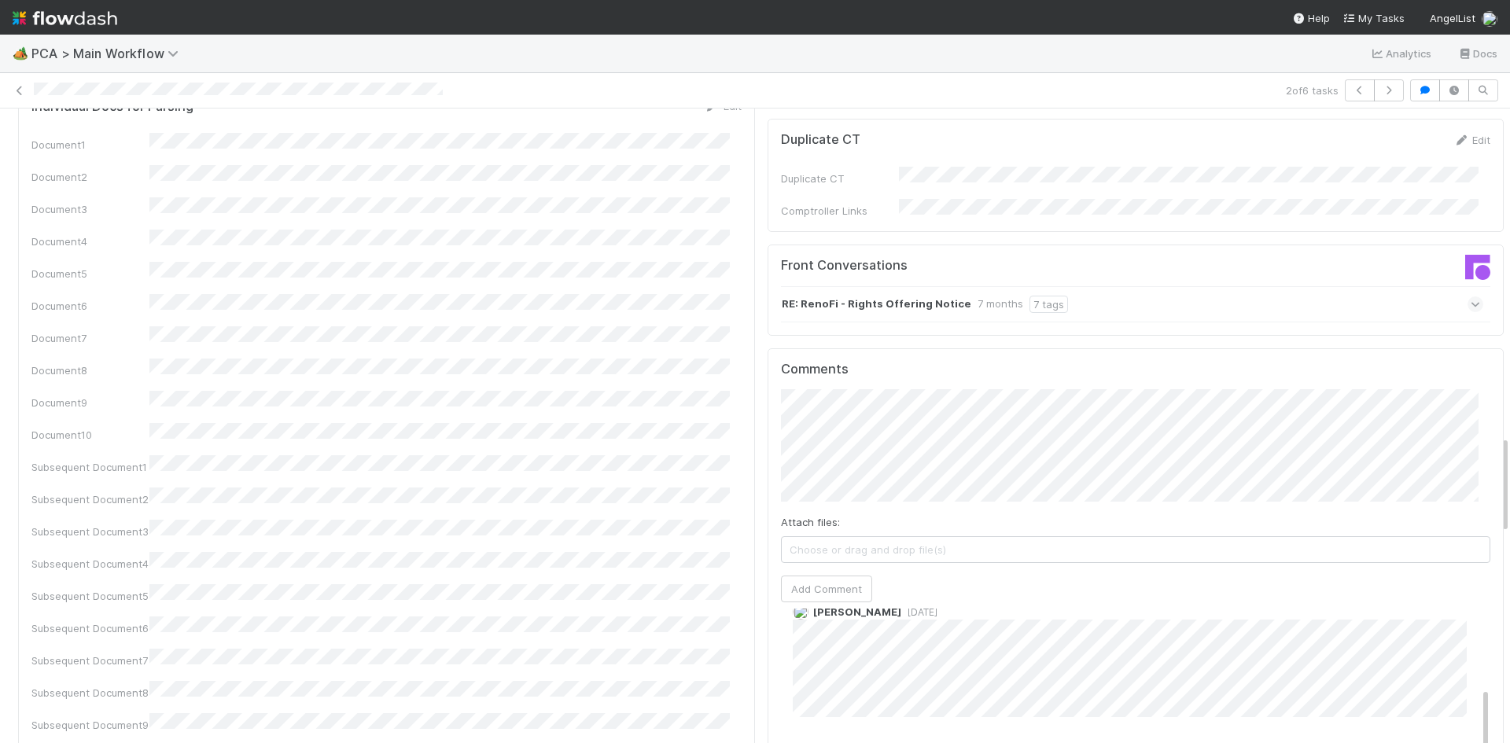
scroll to position [708, 0]
